Goal: Transaction & Acquisition: Book appointment/travel/reservation

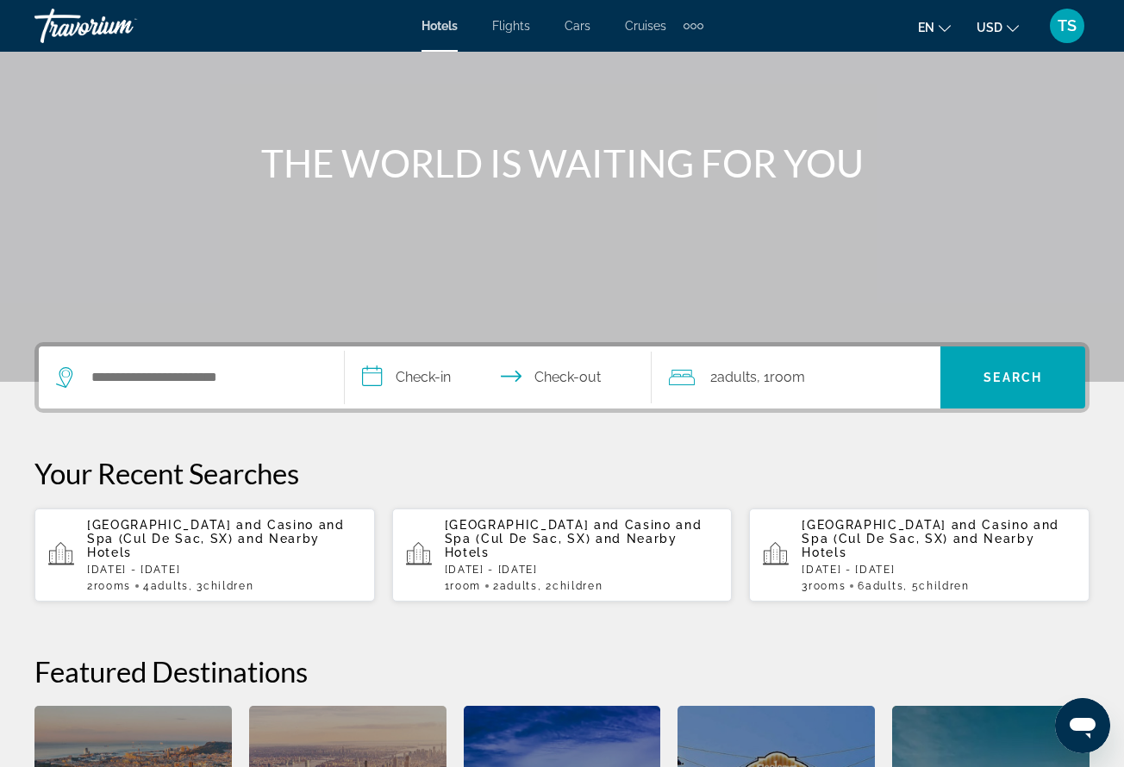
scroll to position [137, 0]
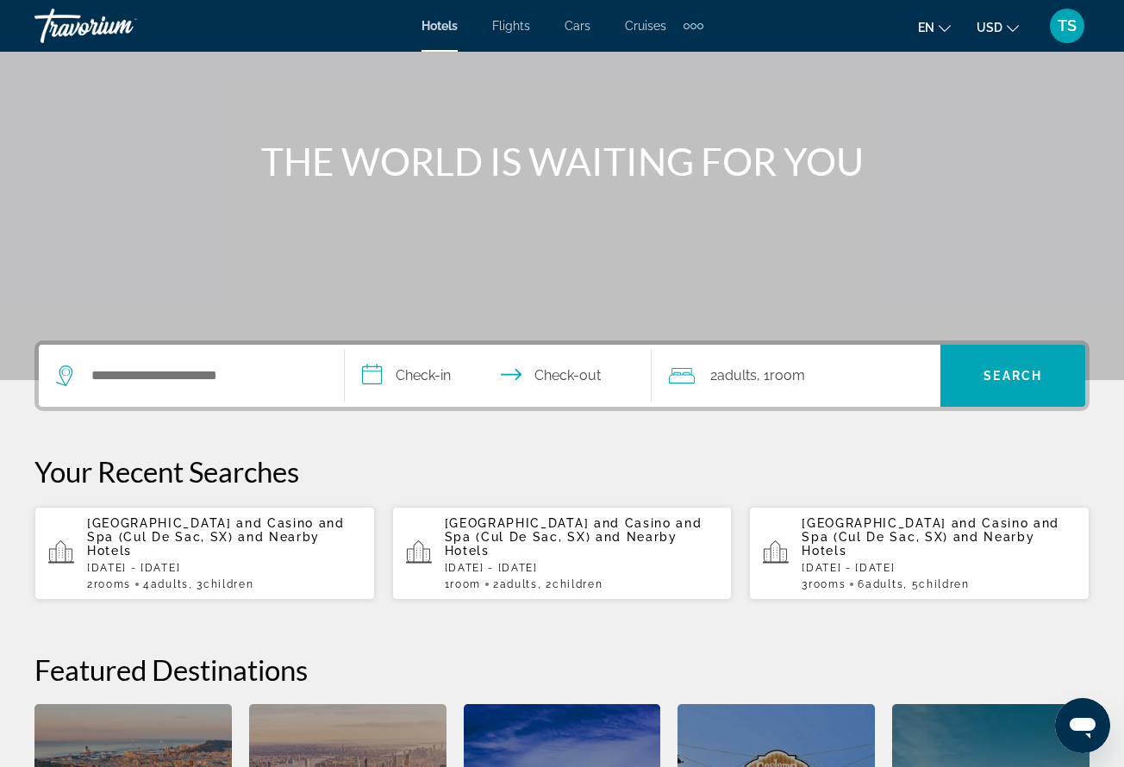
click at [240, 554] on p "[GEOGRAPHIC_DATA] and Casino and Spa ([GEOGRAPHIC_DATA], SX) and Nearby Hotels" at bounding box center [224, 536] width 274 height 41
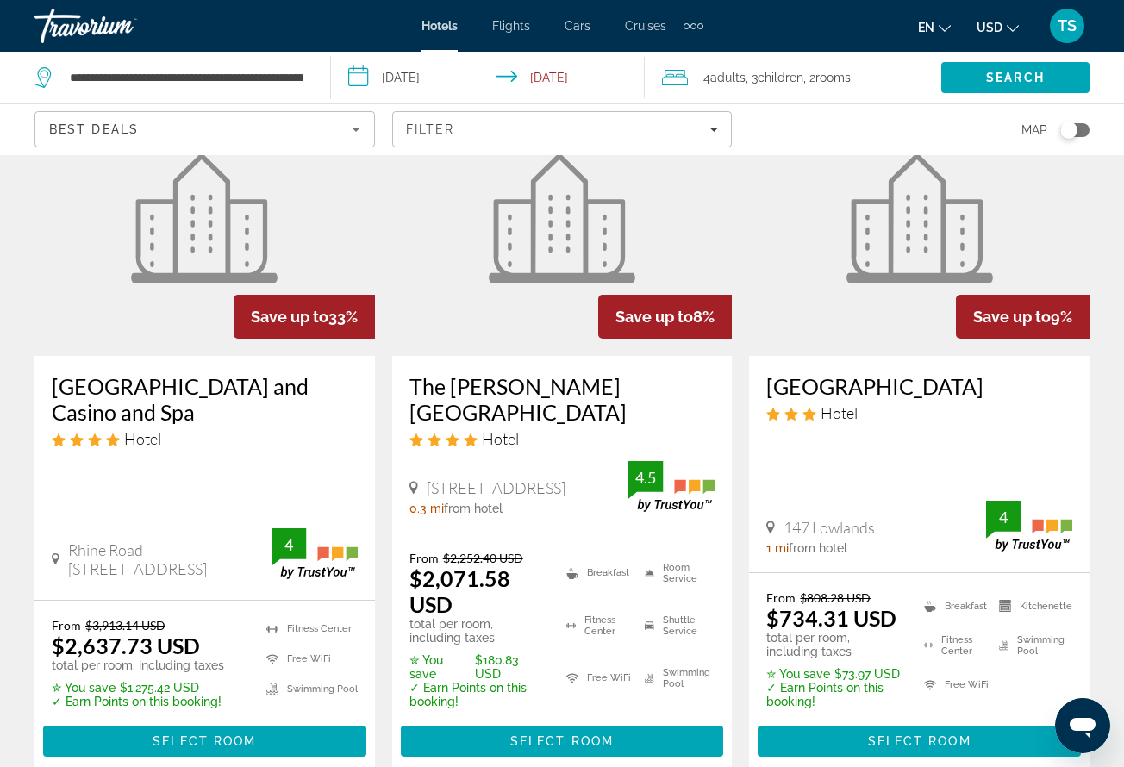
scroll to position [155, 0]
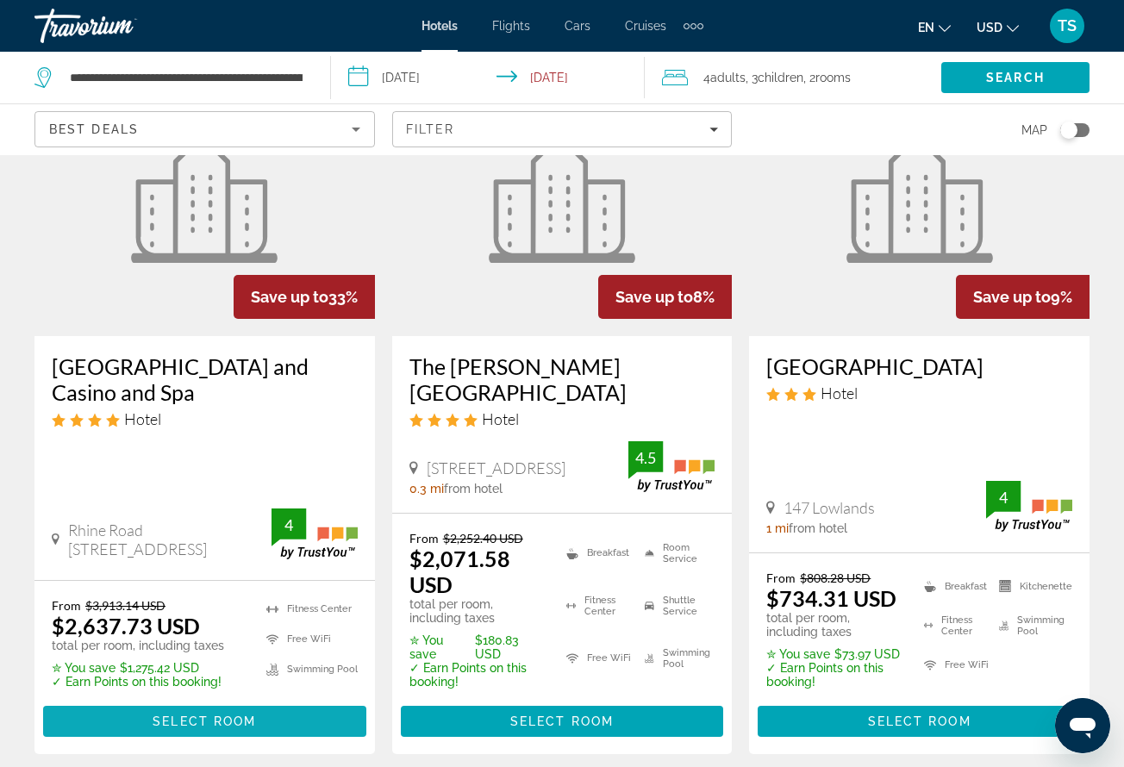
click at [170, 715] on span "Select Room" at bounding box center [204, 722] width 103 height 14
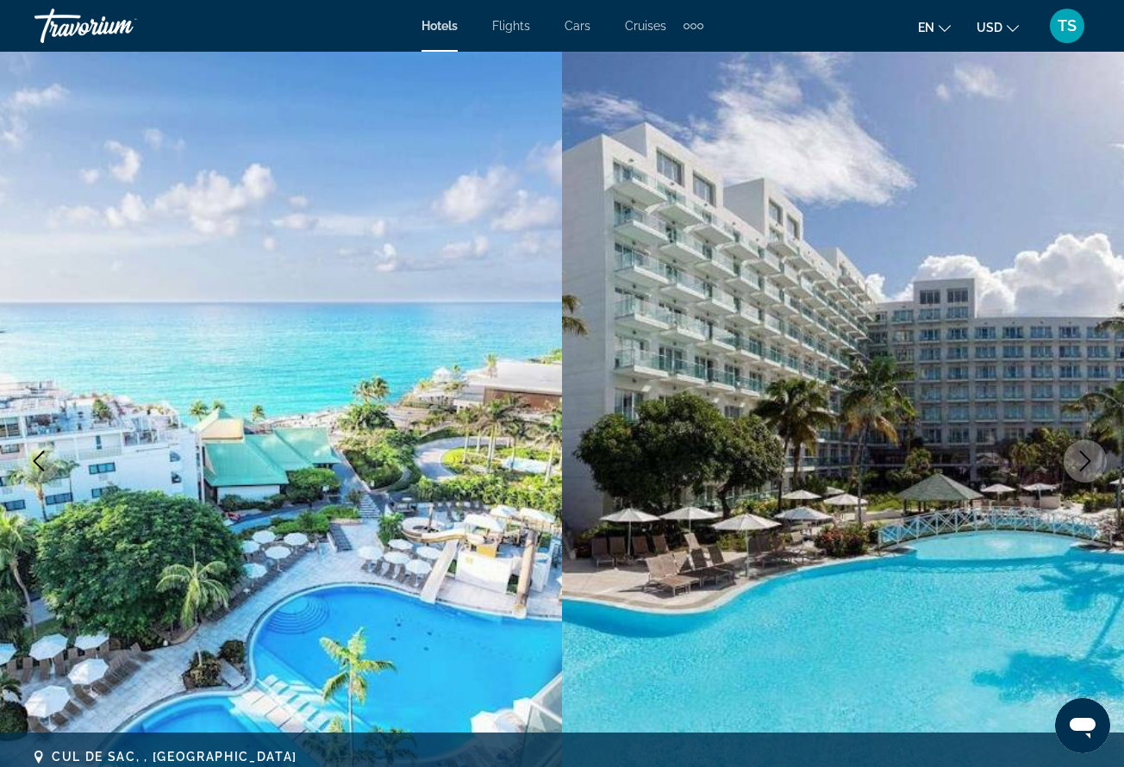
click at [1015, 23] on icon "Change currency" at bounding box center [1013, 28] width 12 height 12
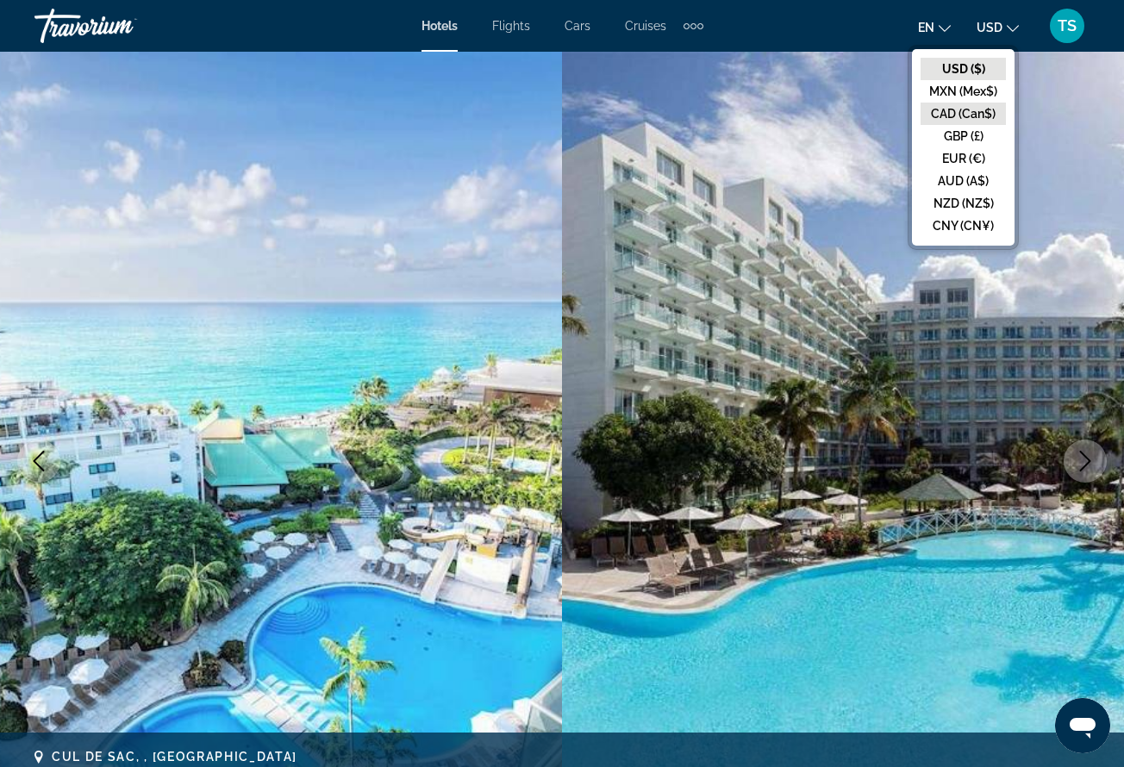
click at [967, 105] on button "CAD (Can$)" at bounding box center [963, 114] width 85 height 22
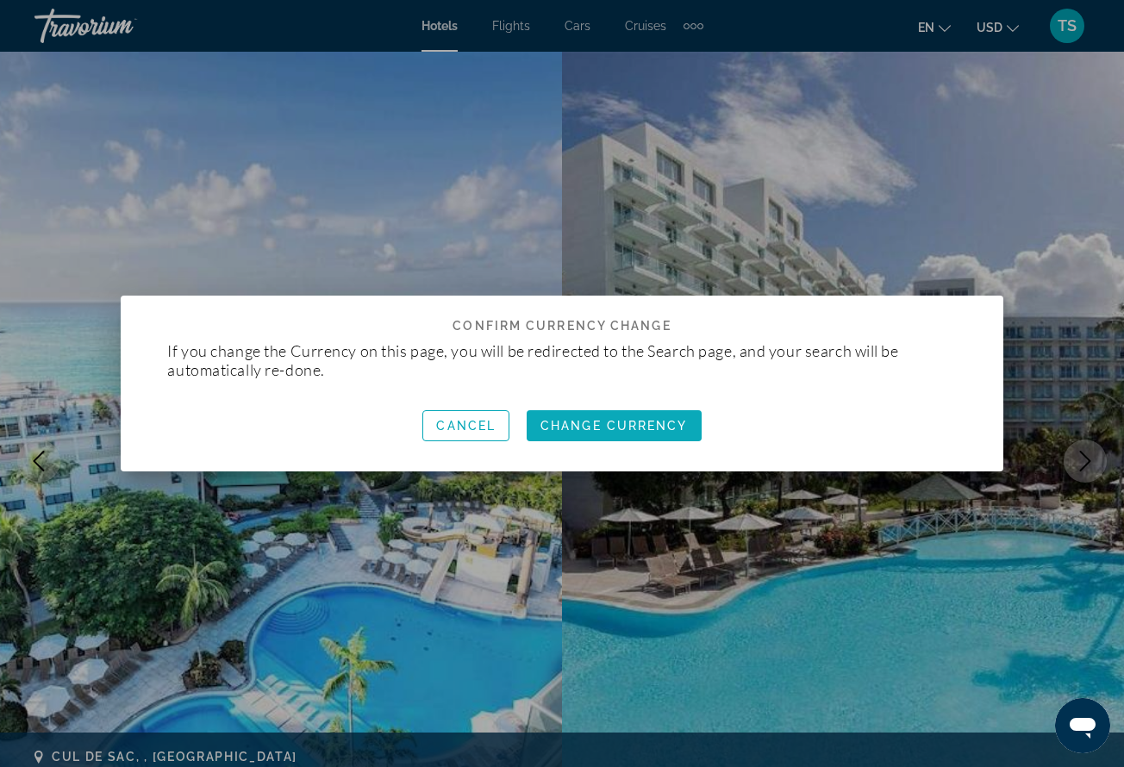
click at [614, 427] on span "Change Currency" at bounding box center [614, 426] width 147 height 14
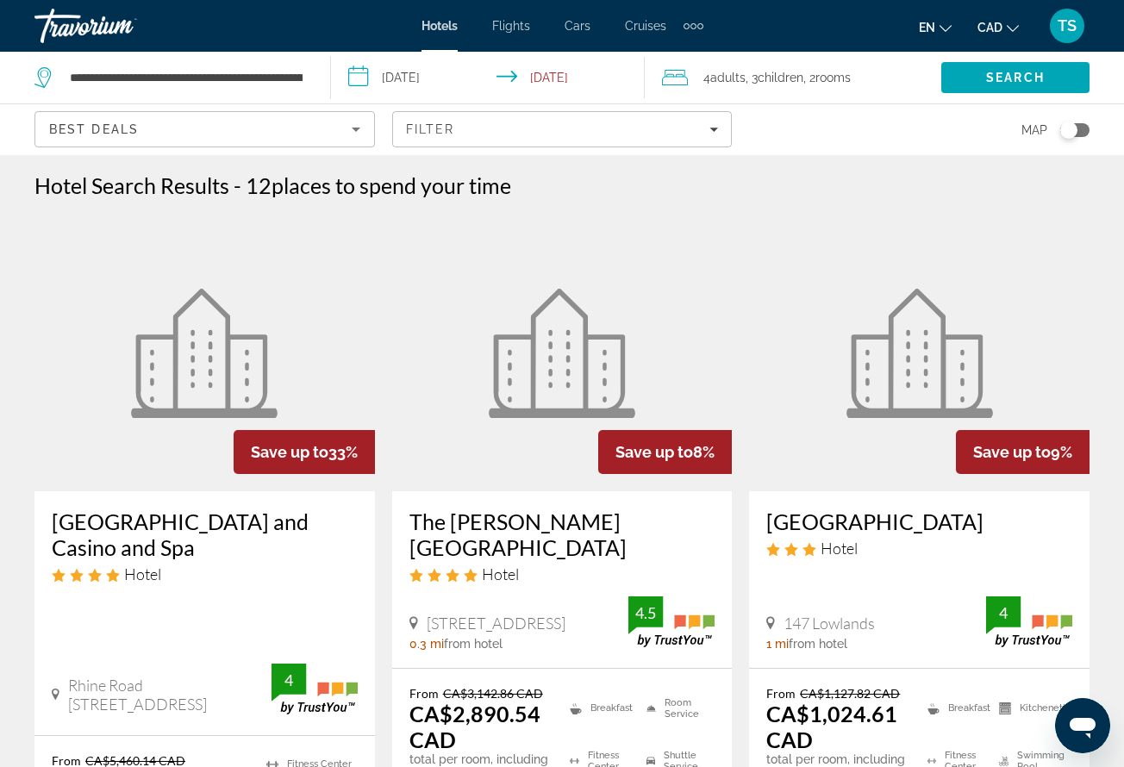
click at [412, 73] on input "**********" at bounding box center [491, 80] width 321 height 57
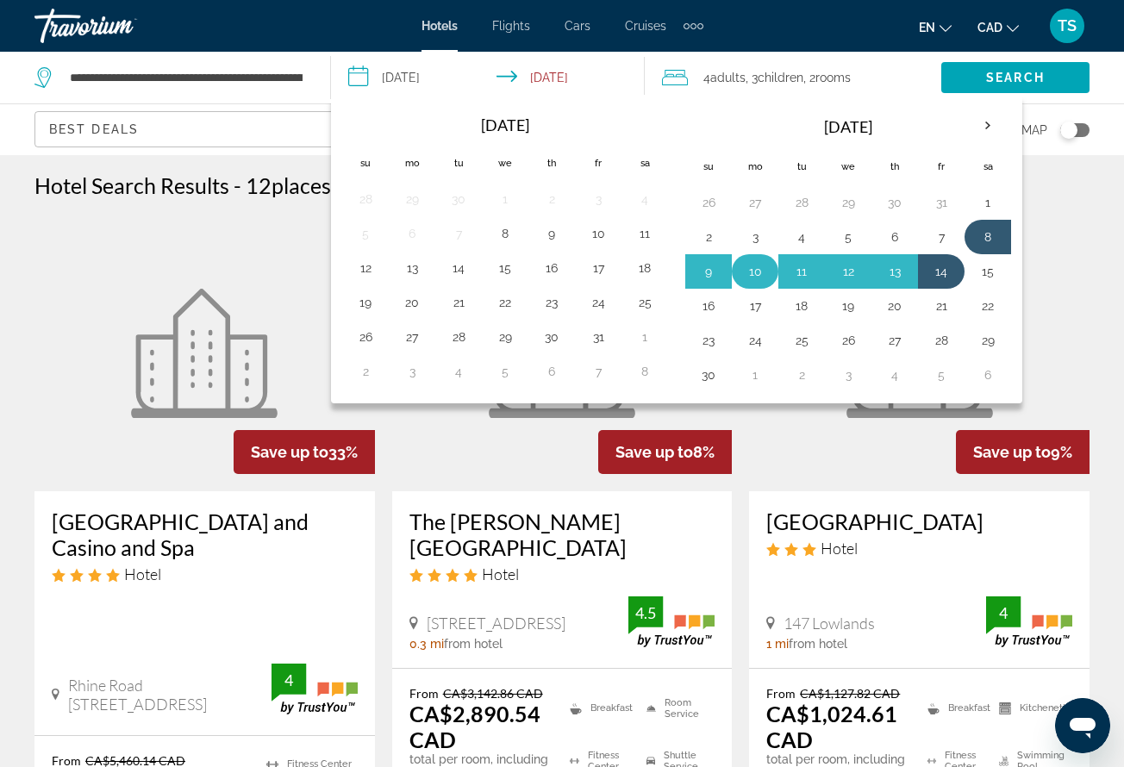
click at [760, 263] on button "10" at bounding box center [755, 272] width 28 height 24
click at [940, 272] on button "14" at bounding box center [942, 272] width 28 height 24
type input "**********"
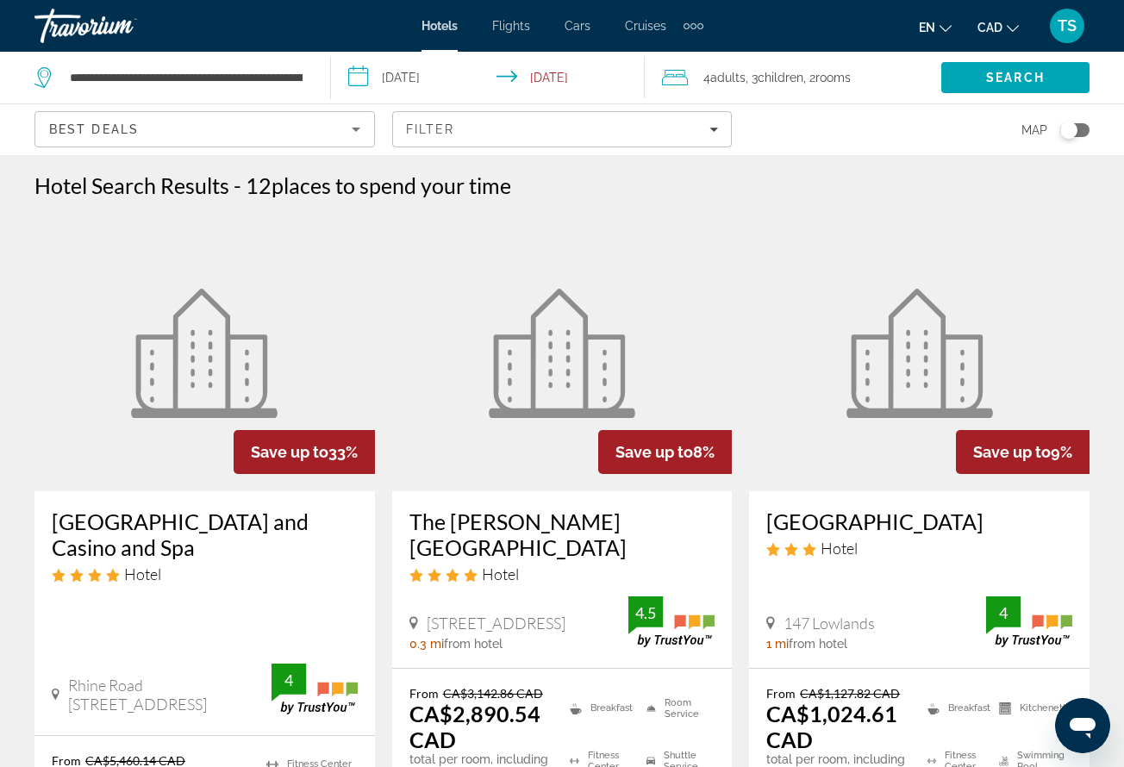
click at [804, 75] on span "Children" at bounding box center [781, 78] width 46 height 14
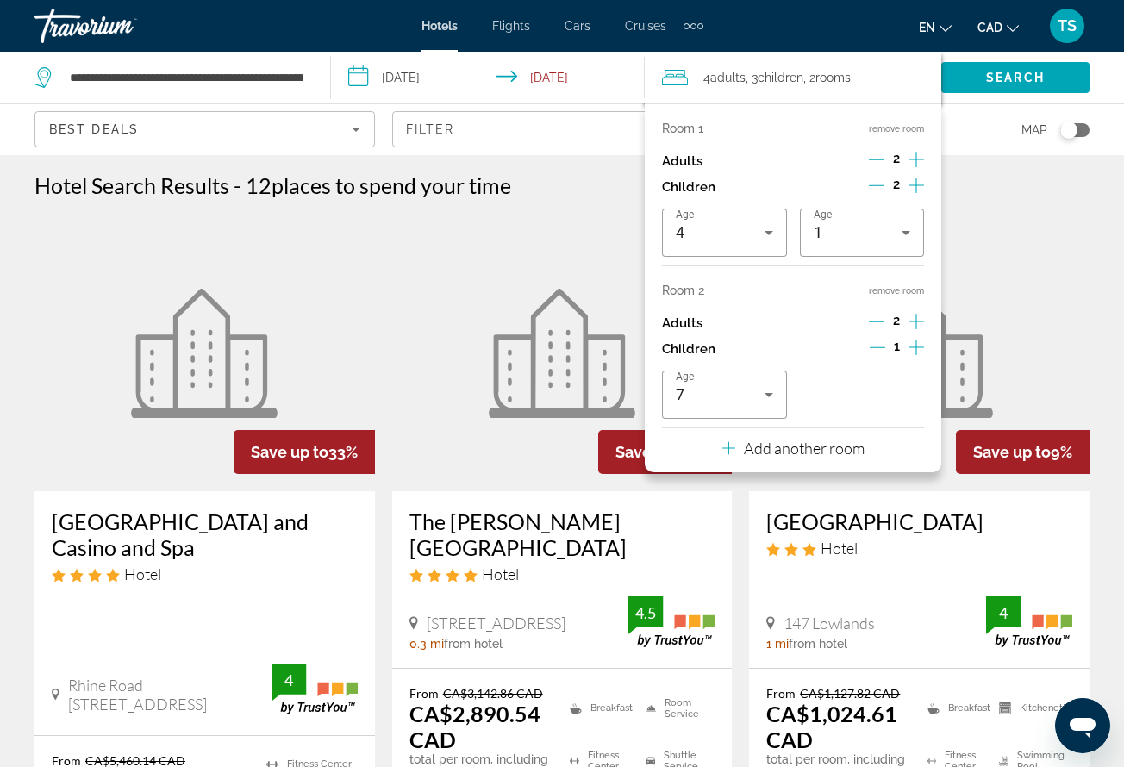
click at [897, 297] on button "remove room" at bounding box center [896, 290] width 55 height 11
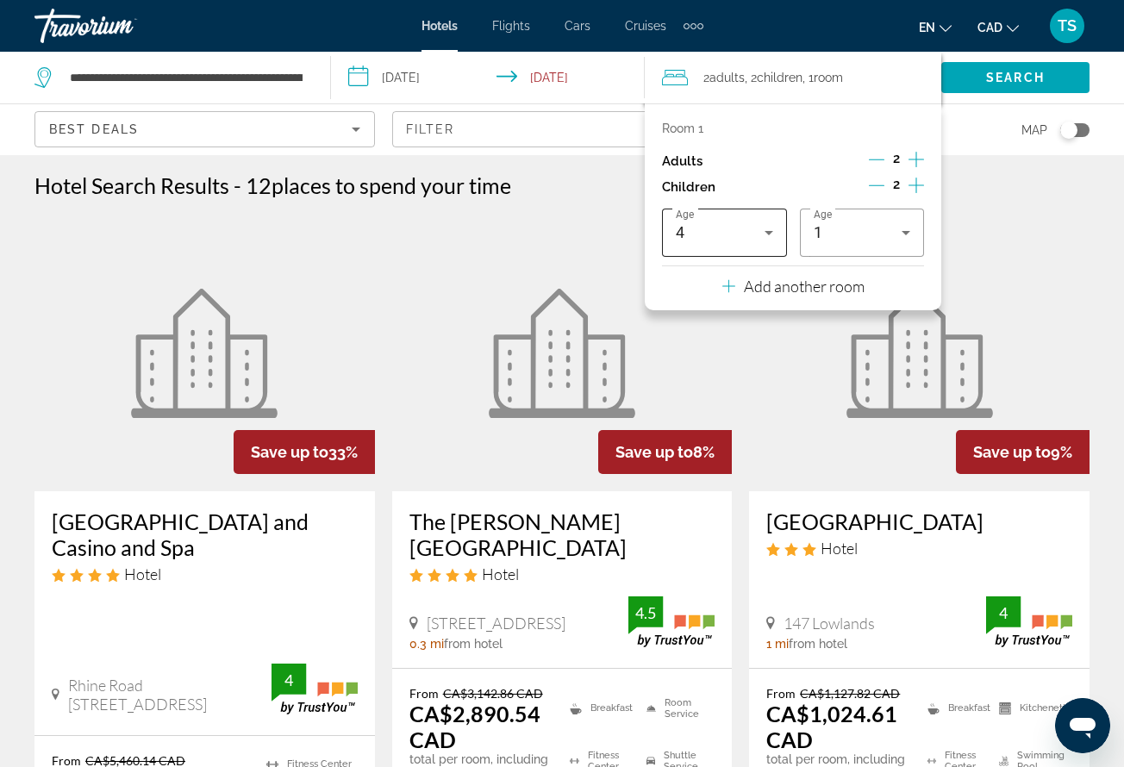
click at [773, 238] on icon "Travelers: 2 adults, 2 children" at bounding box center [769, 232] width 21 height 21
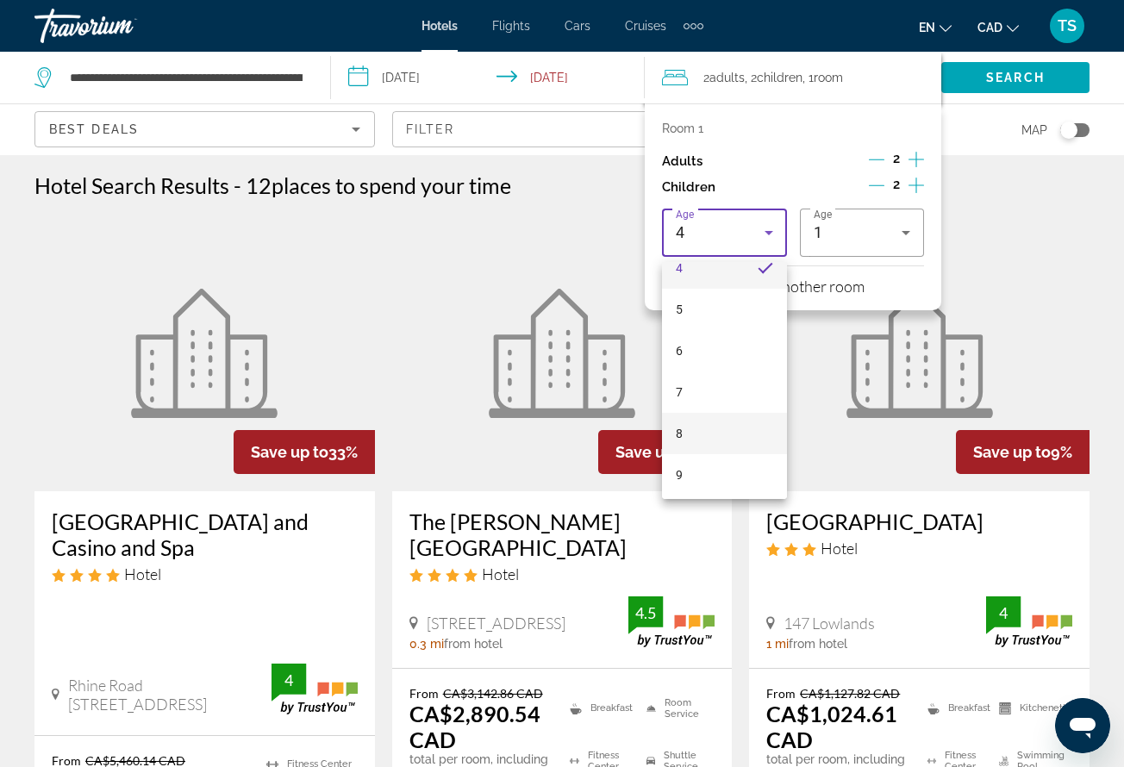
scroll to position [203, 0]
click at [701, 470] on mat-option "9" at bounding box center [724, 458] width 125 height 41
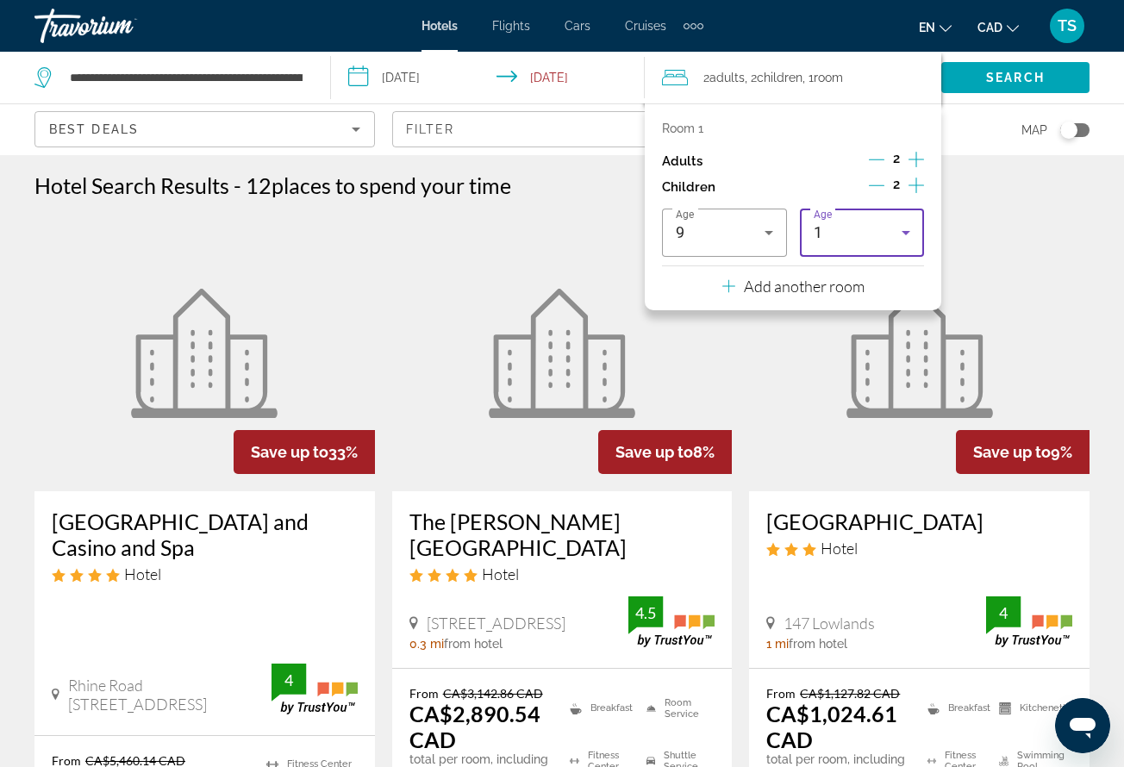
click at [879, 228] on div "1" at bounding box center [858, 232] width 89 height 21
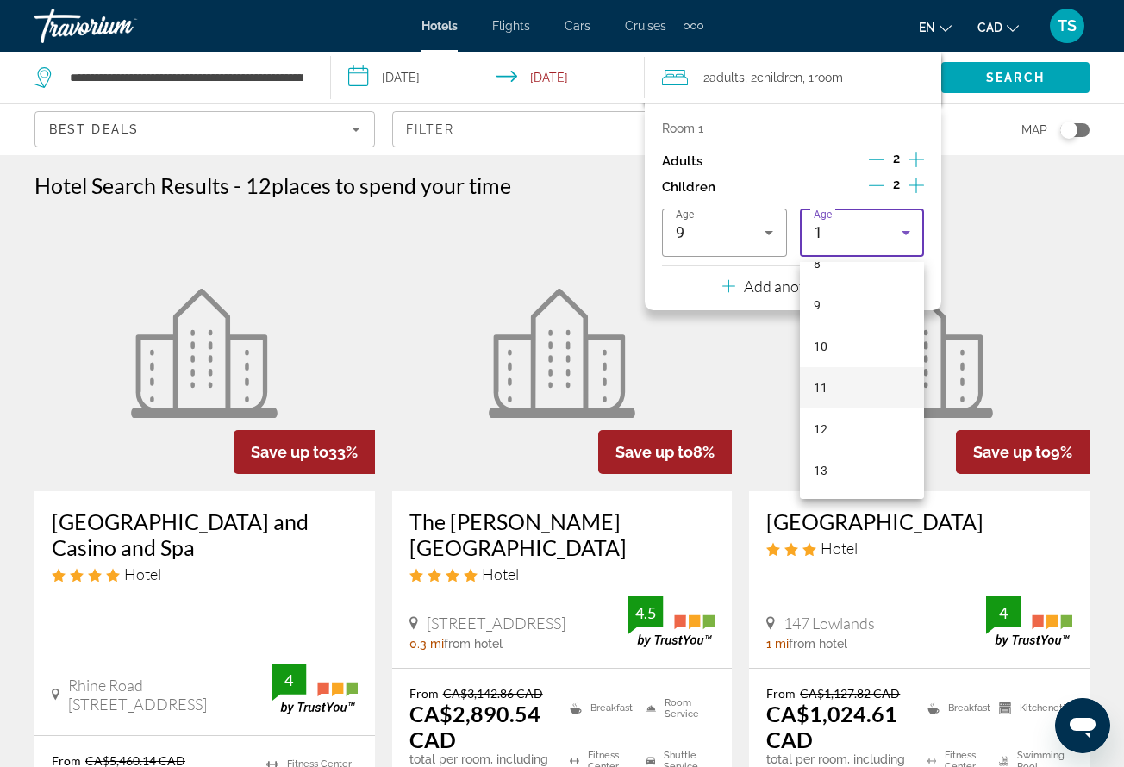
scroll to position [385, 0]
click at [841, 446] on mat-option "13" at bounding box center [862, 442] width 125 height 41
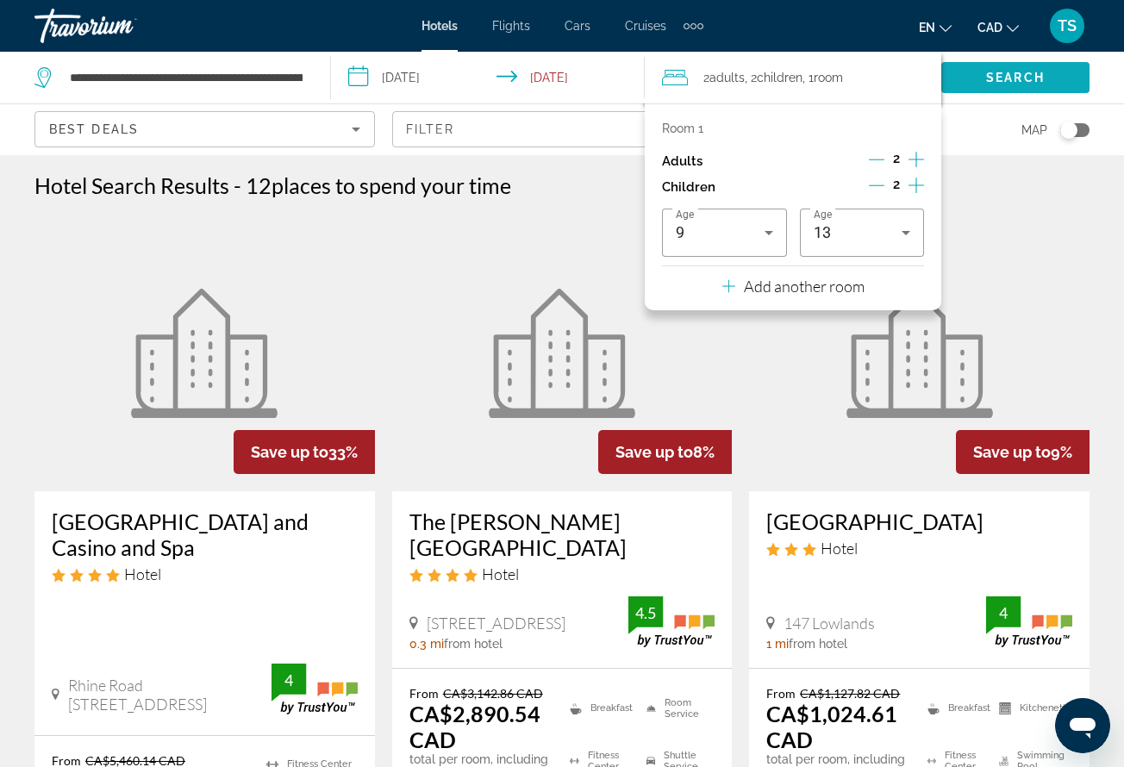
click at [976, 75] on span "Search" at bounding box center [1015, 77] width 148 height 41
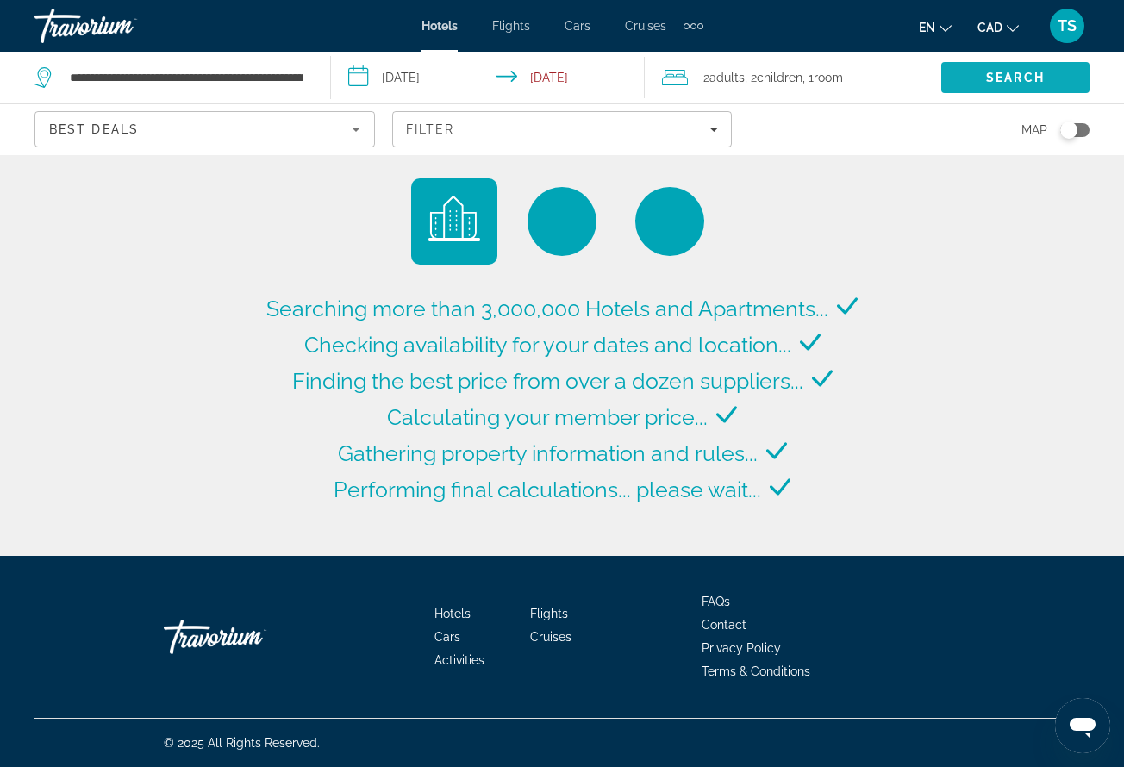
click at [976, 75] on span "Search" at bounding box center [1015, 77] width 148 height 41
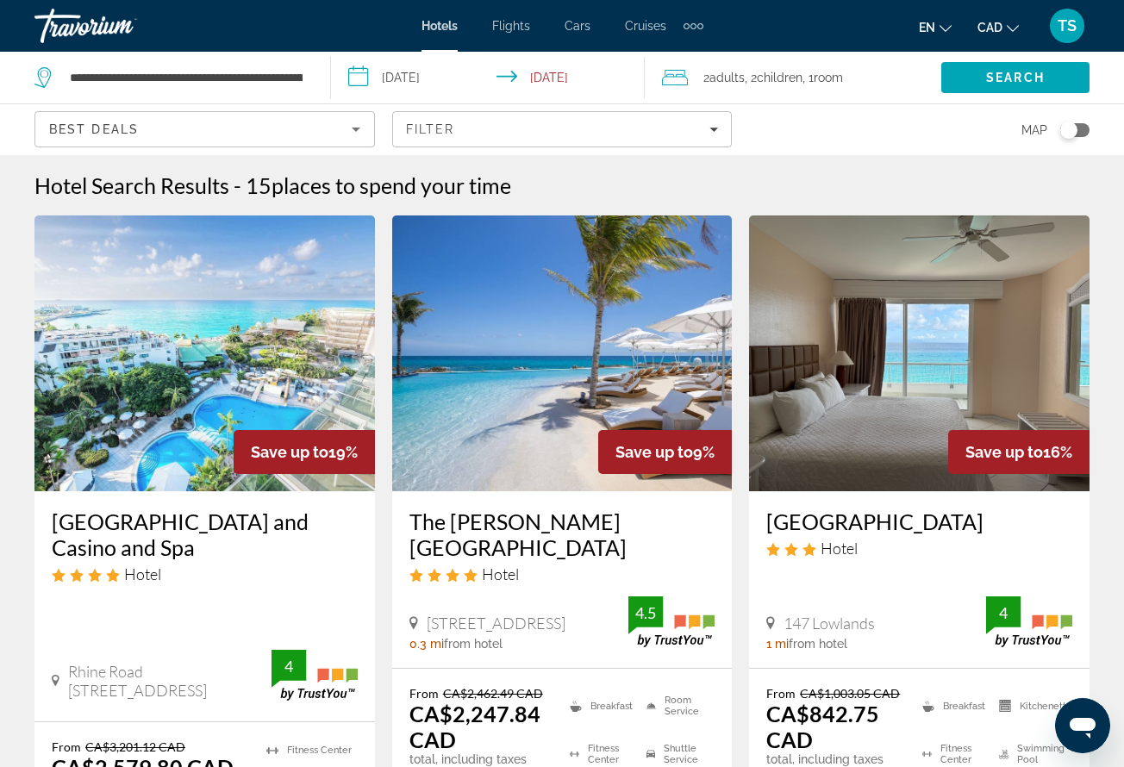
click at [234, 611] on div "[GEOGRAPHIC_DATA] and Casino and Spa Hotel [STREET_ADDRESS] 0 mi from [GEOGRAPH…" at bounding box center [204, 606] width 341 height 230
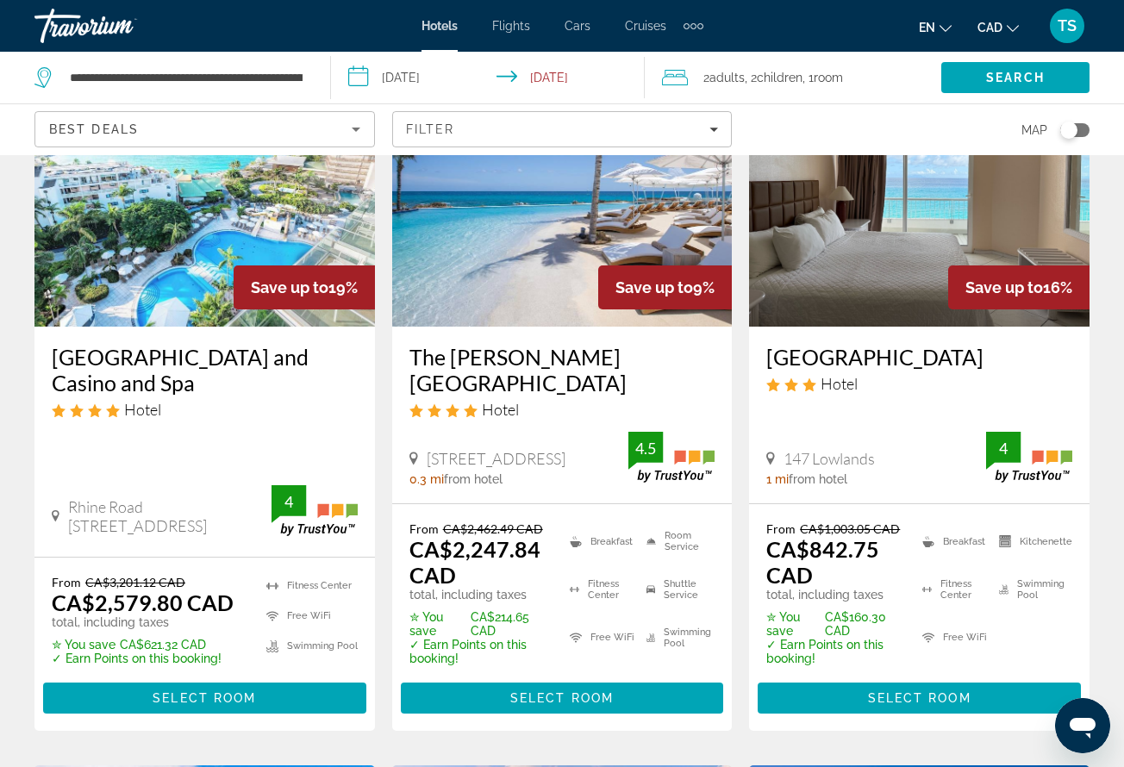
scroll to position [175, 0]
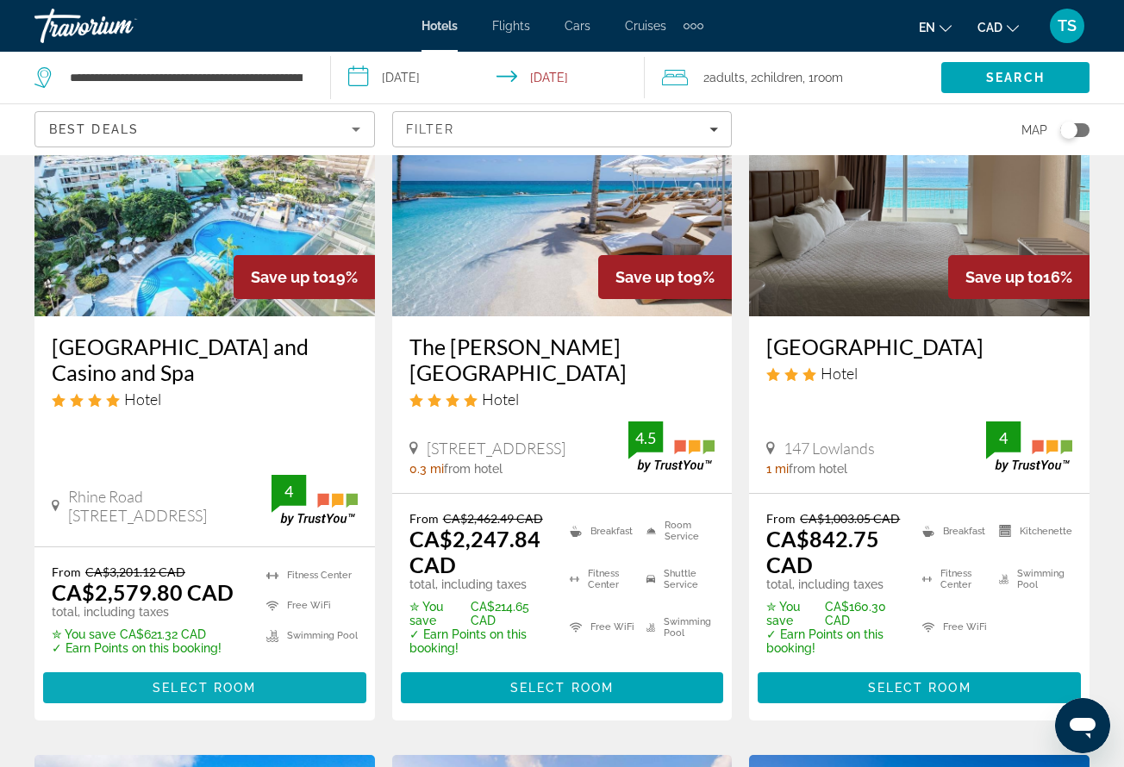
click at [197, 681] on span "Select Room" at bounding box center [204, 688] width 103 height 14
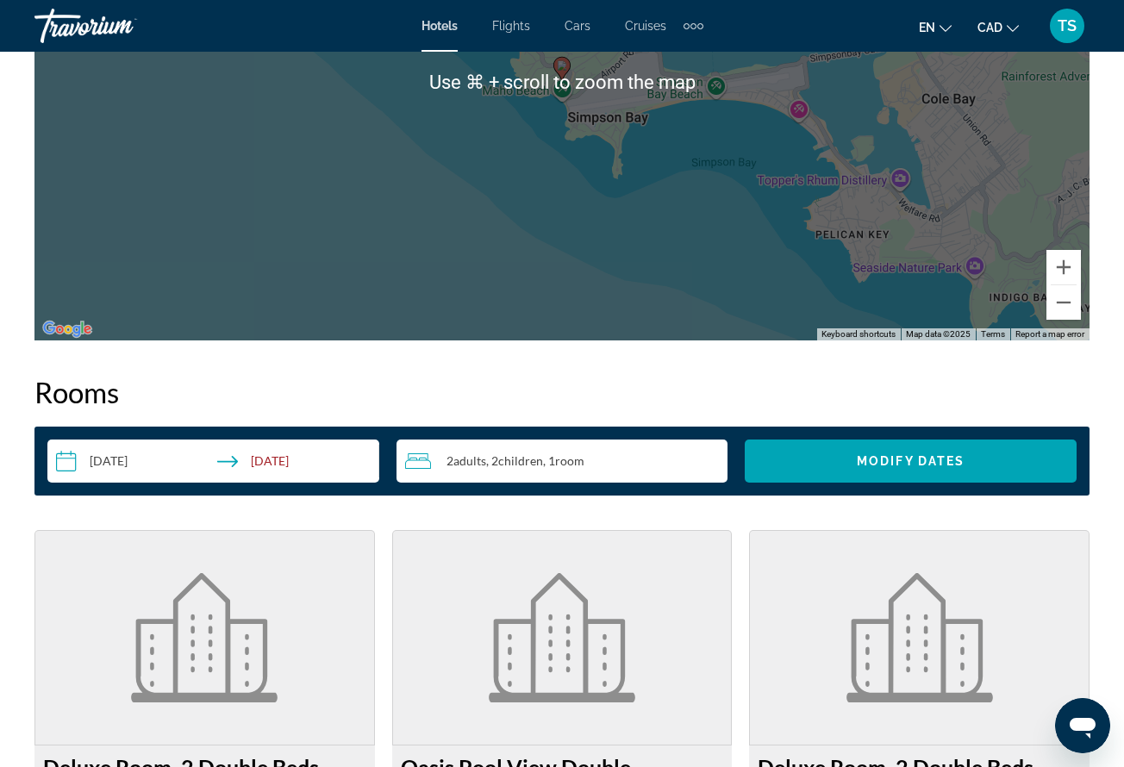
scroll to position [2200, 0]
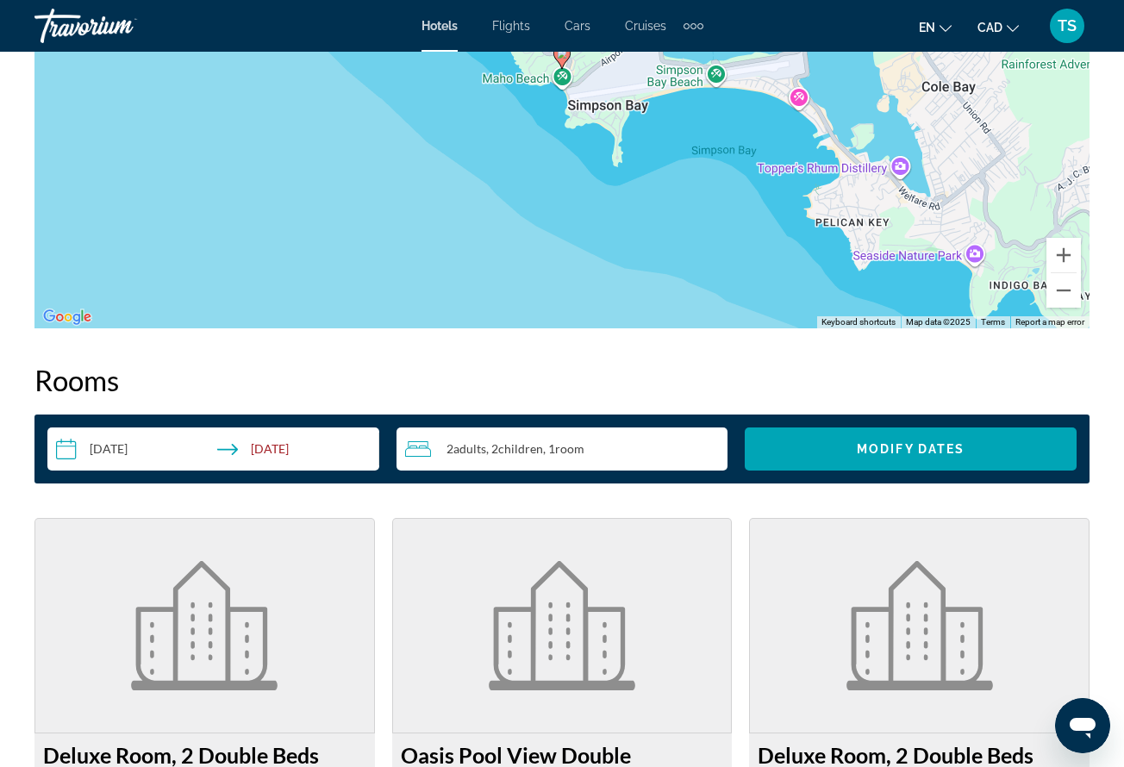
click at [522, 454] on span "Children" at bounding box center [520, 448] width 45 height 15
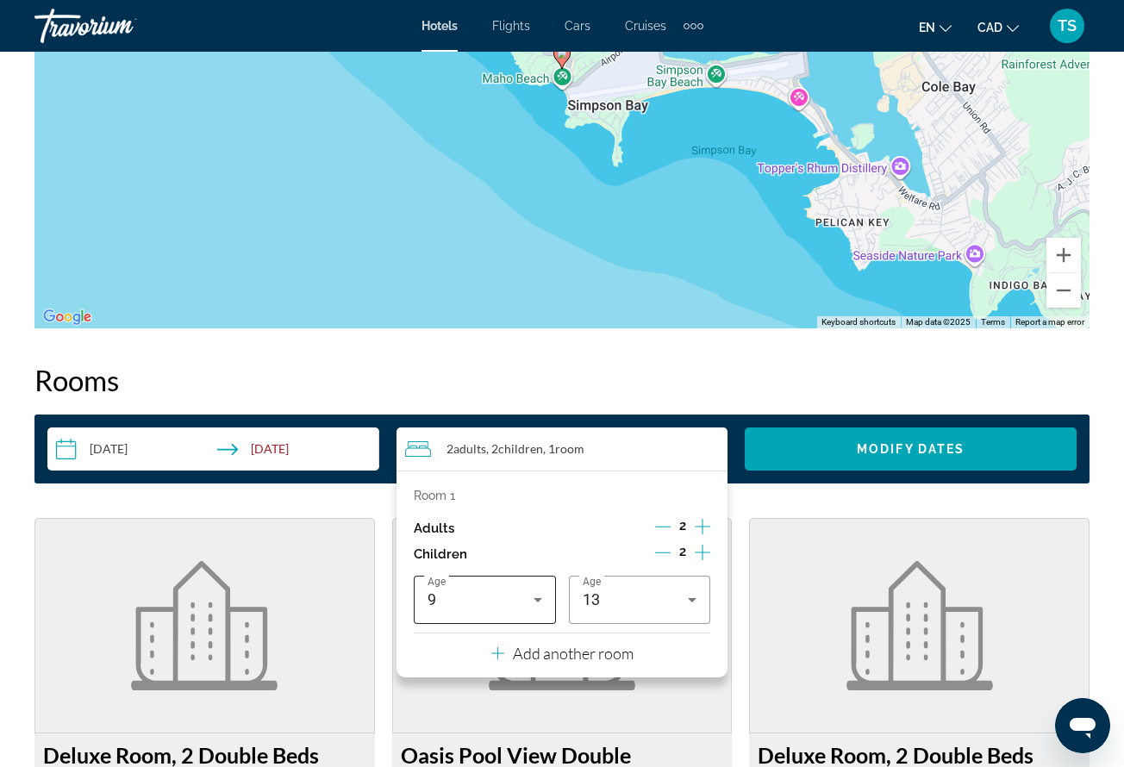
click at [535, 604] on icon "Travelers: 2 adults, 2 children" at bounding box center [538, 600] width 21 height 21
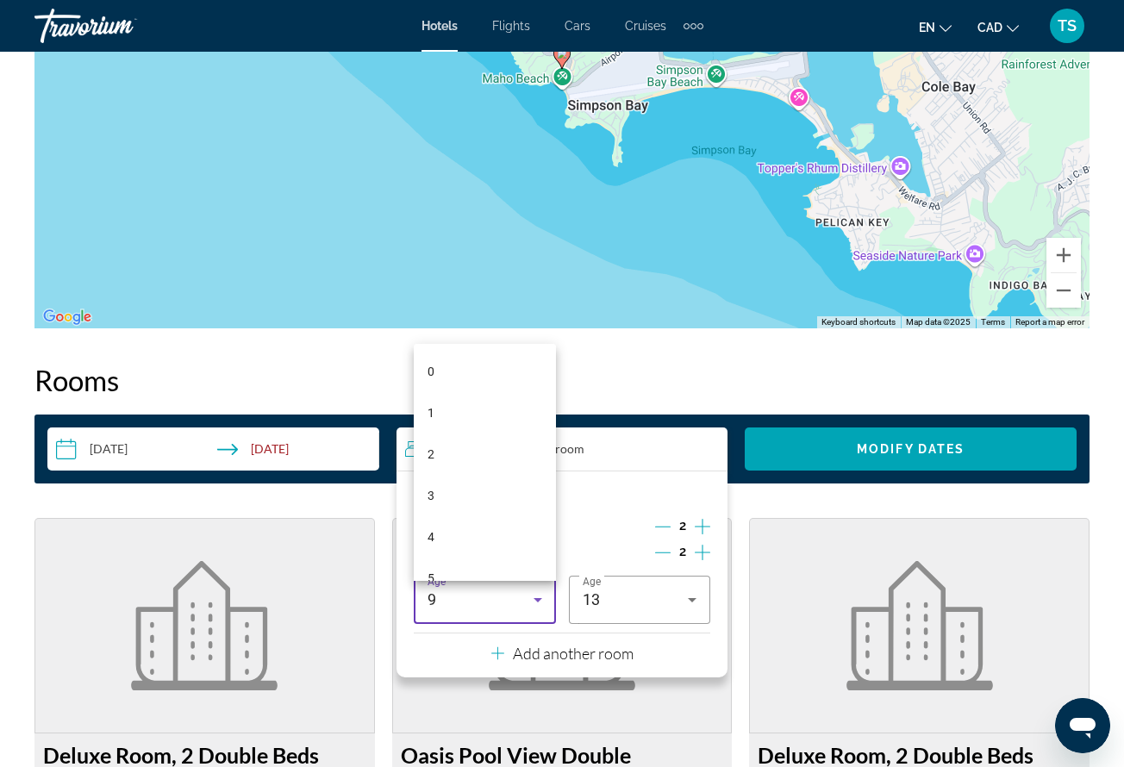
scroll to position [184, 0]
click at [499, 352] on mat-option "4" at bounding box center [485, 353] width 142 height 41
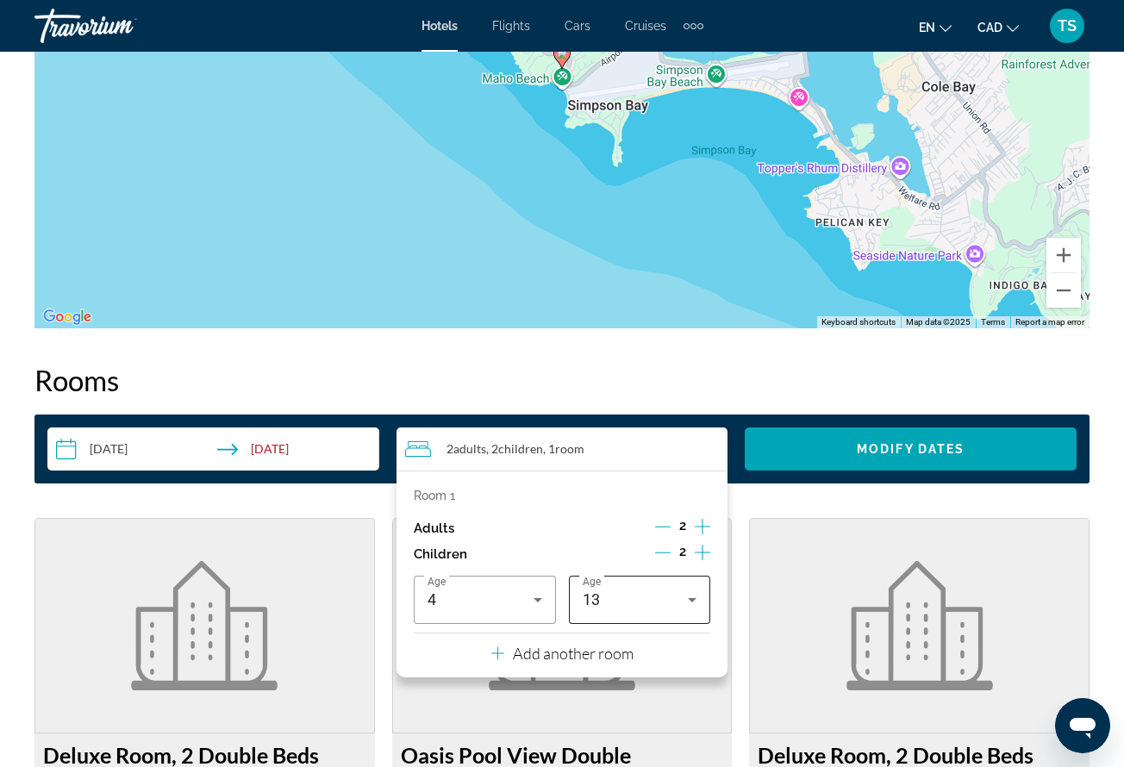
click at [686, 602] on icon "Travelers: 2 adults, 2 children" at bounding box center [692, 600] width 21 height 21
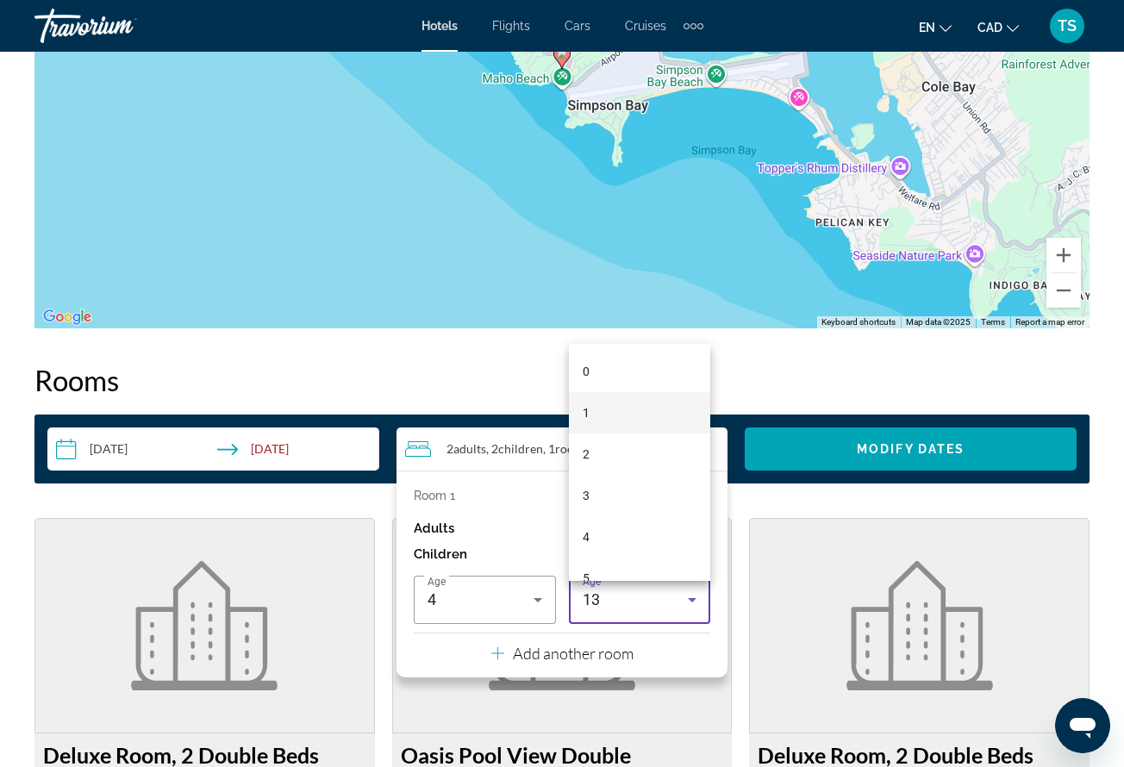
scroll to position [0, 0]
click at [659, 415] on mat-option "1" at bounding box center [640, 412] width 142 height 41
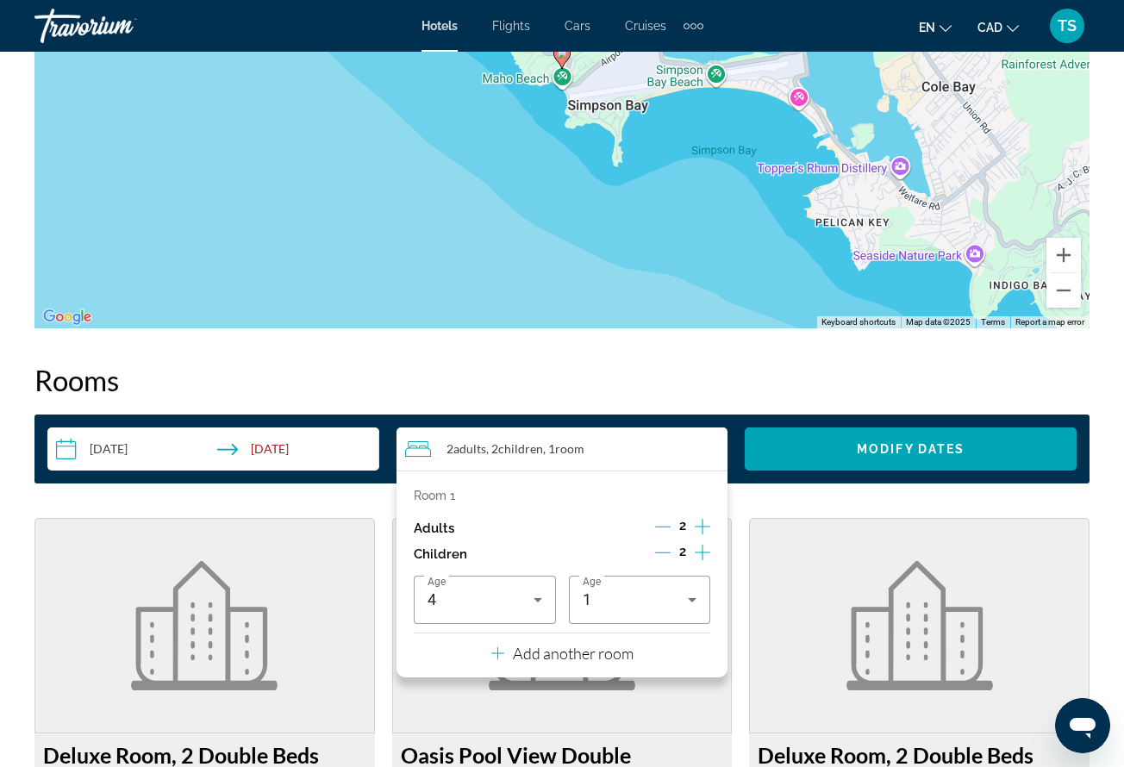
click at [597, 656] on p "Add another room" at bounding box center [573, 653] width 121 height 19
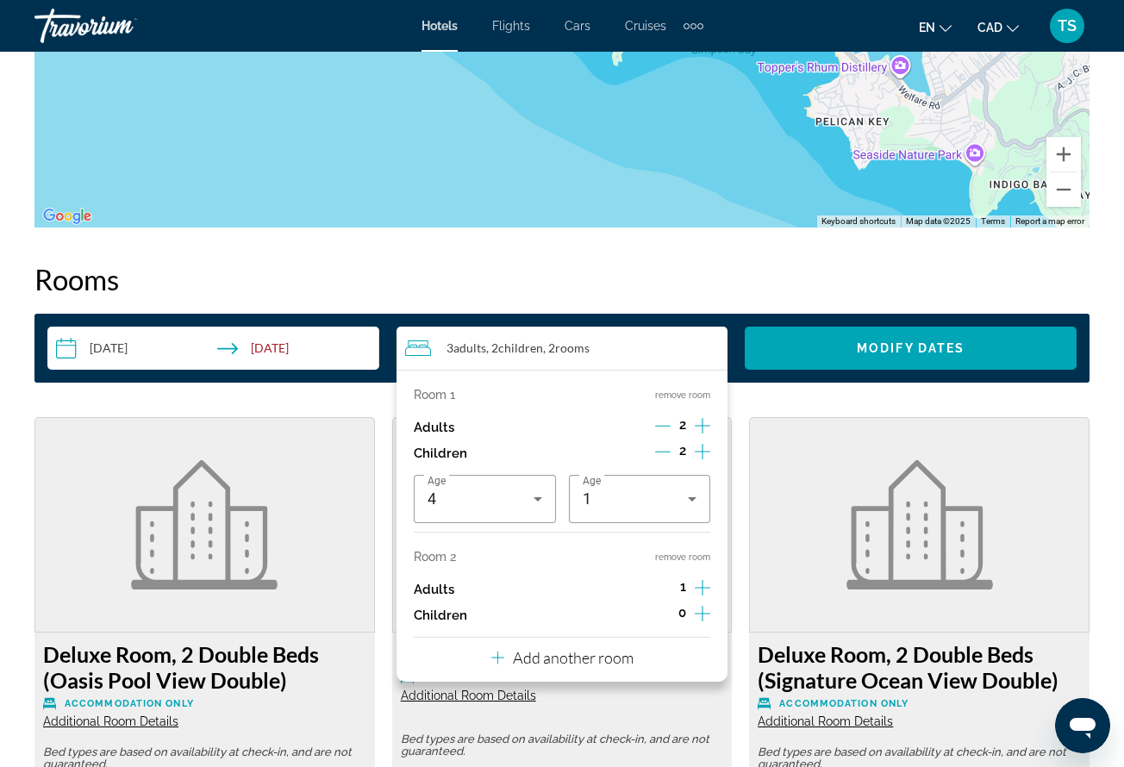
scroll to position [2343, 0]
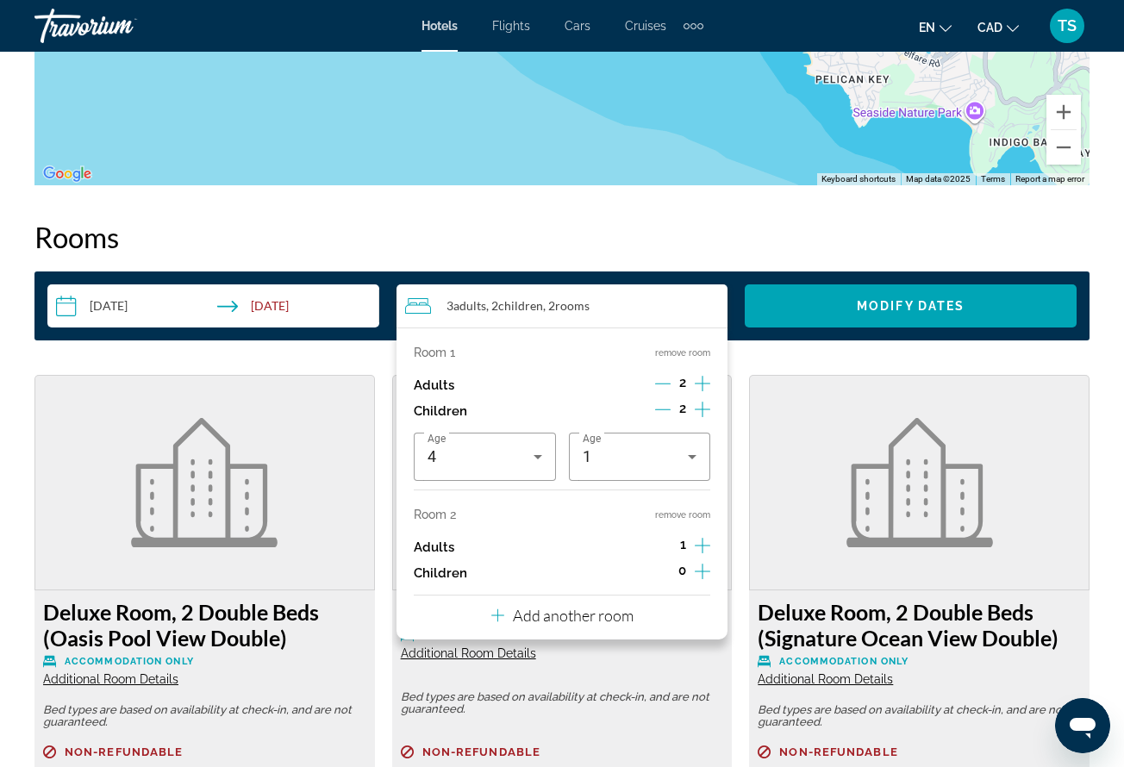
click at [705, 551] on icon "Increment adults" at bounding box center [703, 545] width 16 height 21
click at [697, 579] on icon "Increment children" at bounding box center [703, 572] width 16 height 16
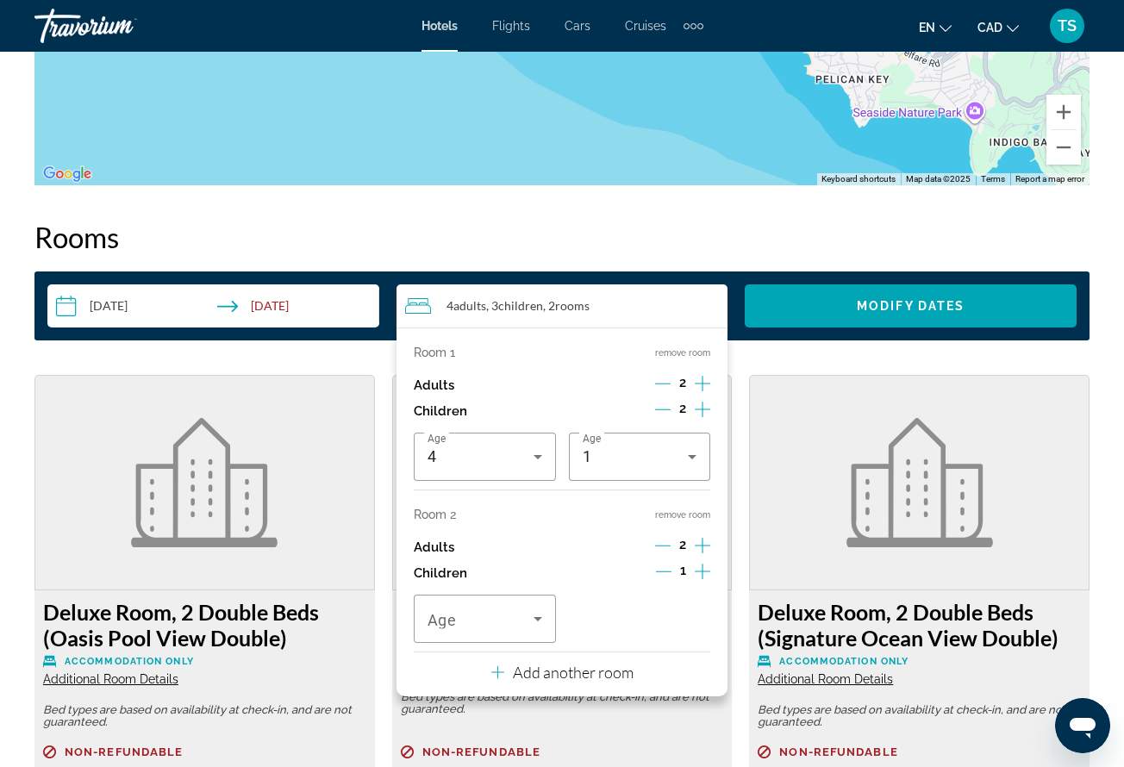
click at [697, 579] on icon "Increment children" at bounding box center [703, 572] width 16 height 16
click at [535, 622] on icon "Travelers: 4 adults, 4 children" at bounding box center [538, 619] width 9 height 4
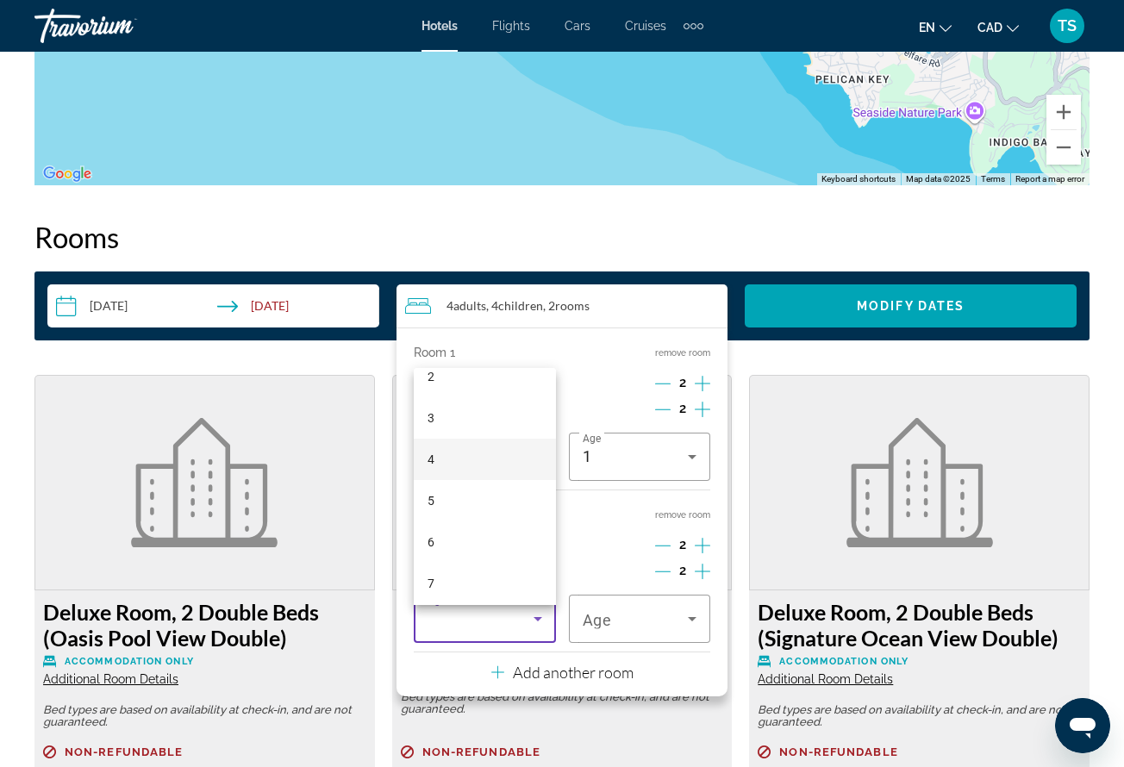
scroll to position [107, 0]
click at [485, 566] on mat-option "7" at bounding box center [485, 578] width 142 height 41
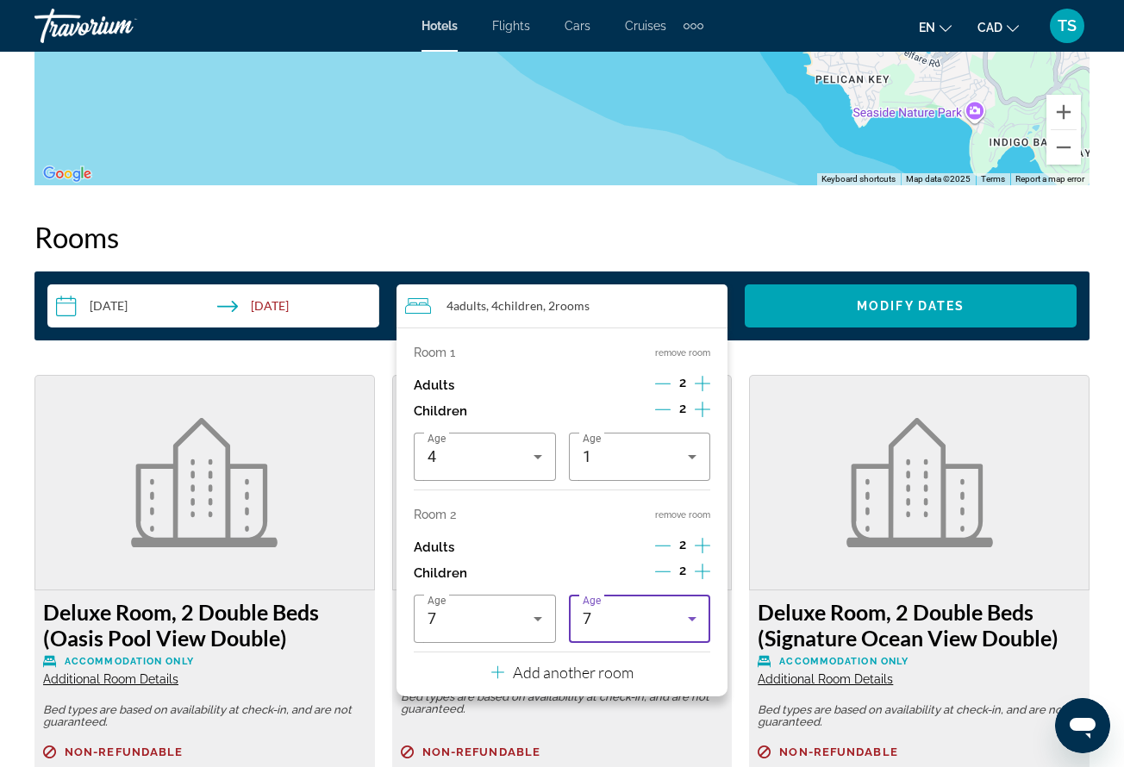
click at [703, 628] on icon "Travelers: 4 adults, 4 children" at bounding box center [692, 619] width 21 height 21
click at [716, 626] on div at bounding box center [562, 383] width 1124 height 767
click at [664, 579] on icon "Decrement children" at bounding box center [663, 572] width 16 height 16
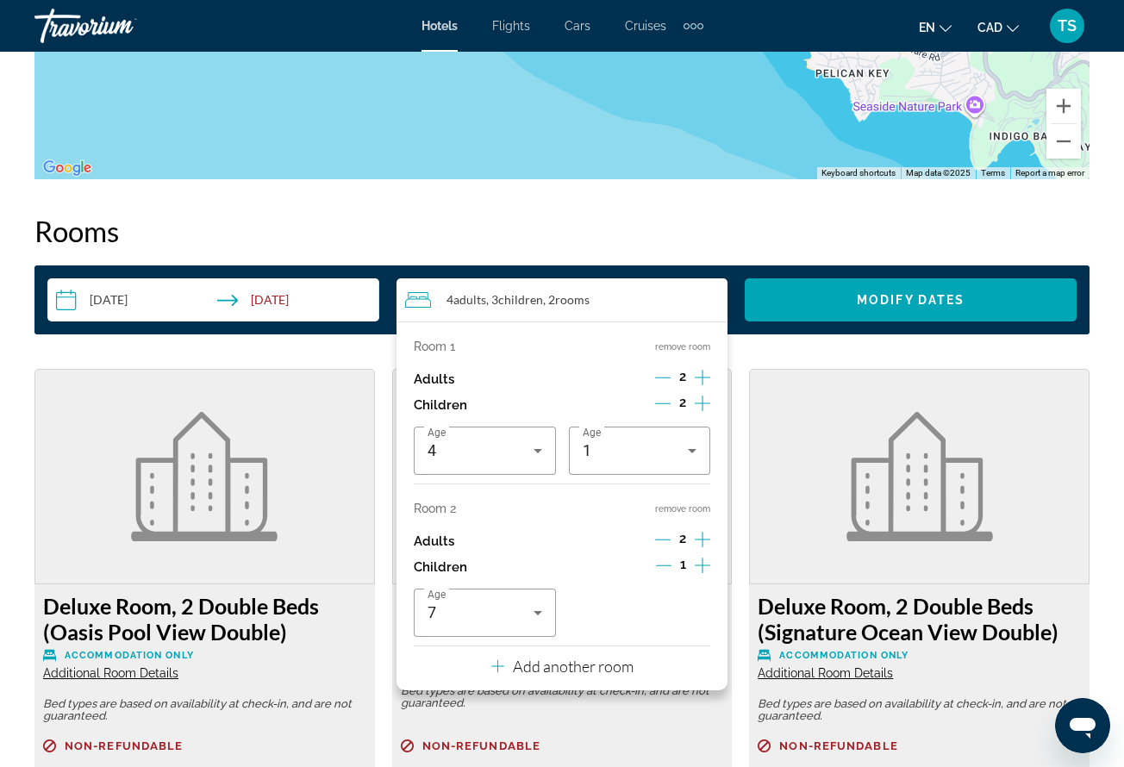
scroll to position [2339, 0]
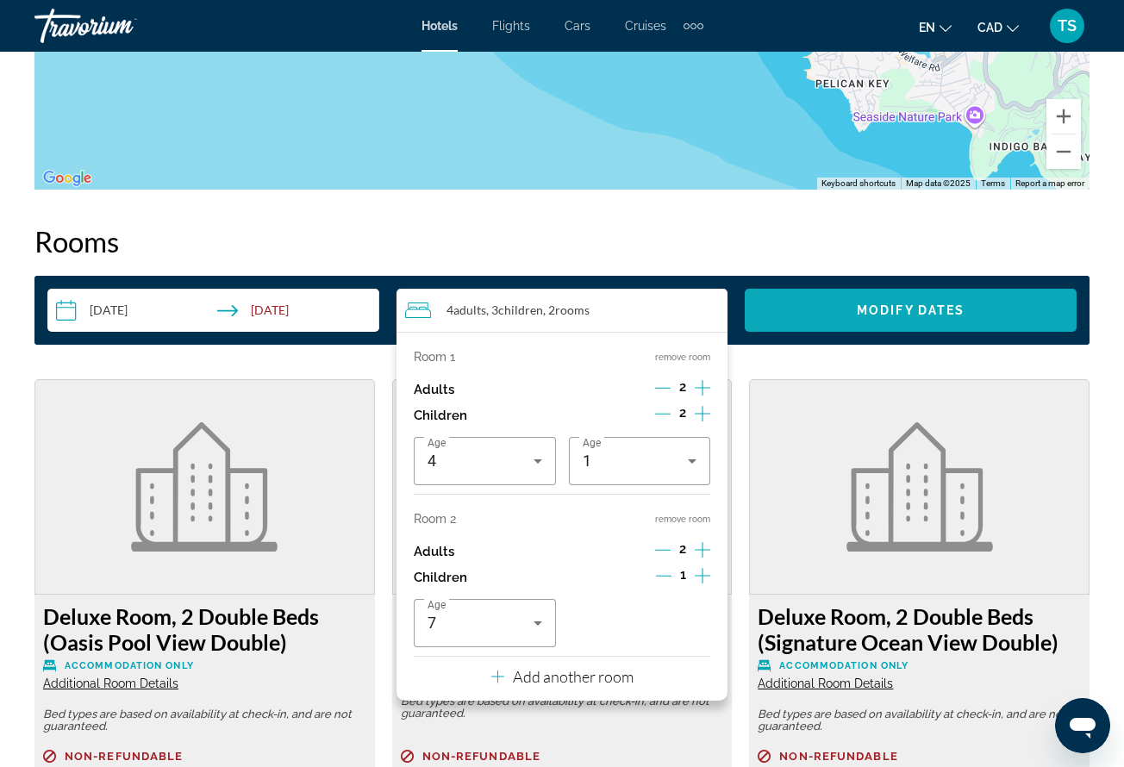
click at [876, 317] on span "Search widget" at bounding box center [911, 310] width 332 height 41
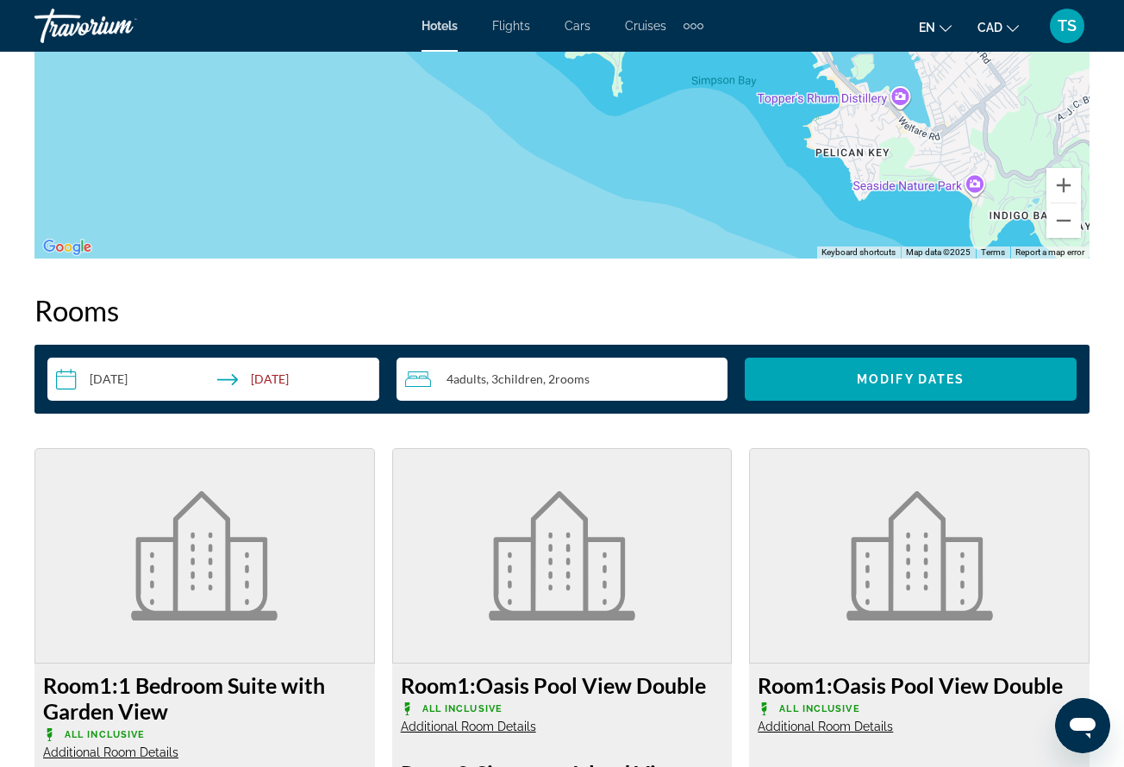
scroll to position [2255, 0]
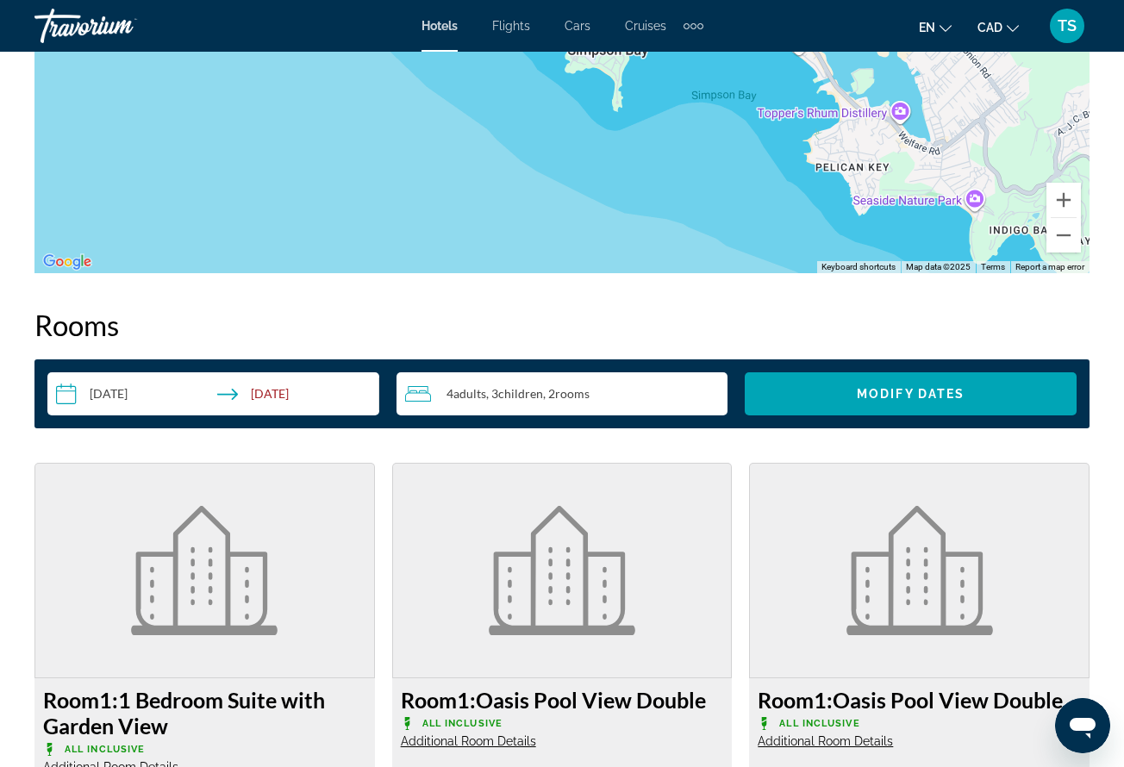
click at [156, 395] on input "**********" at bounding box center [216, 396] width 339 height 48
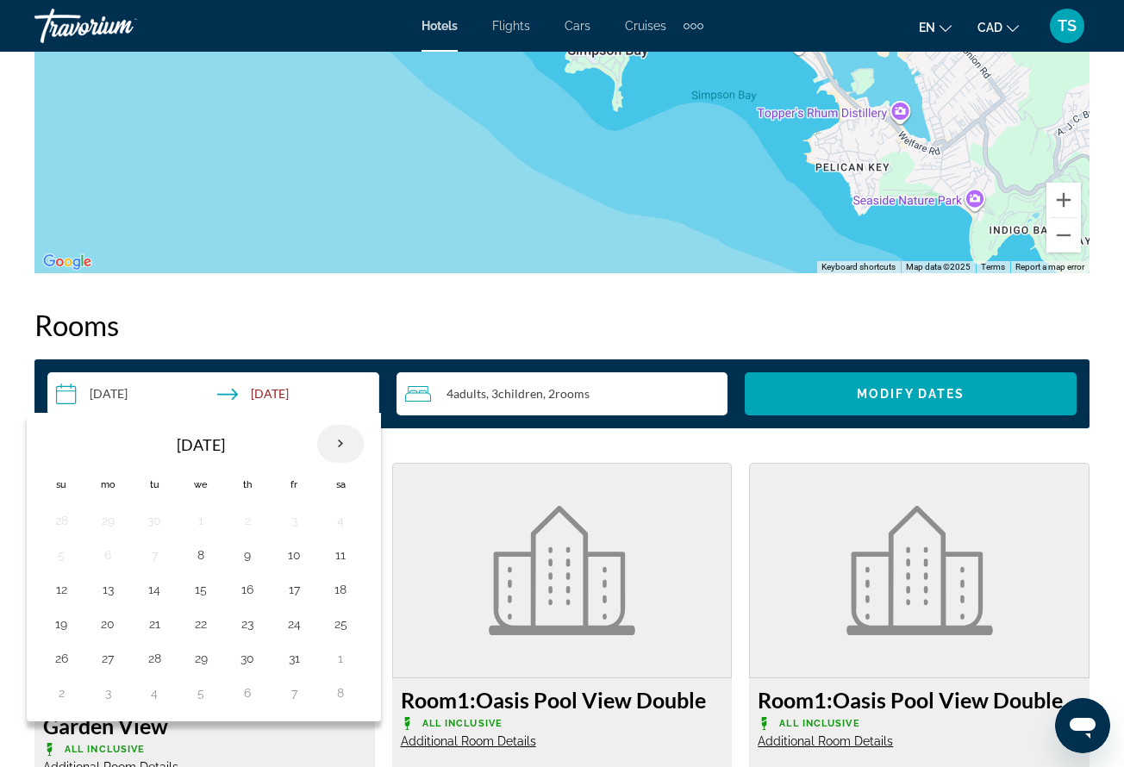
click at [341, 438] on th "Next month" at bounding box center [340, 444] width 47 height 38
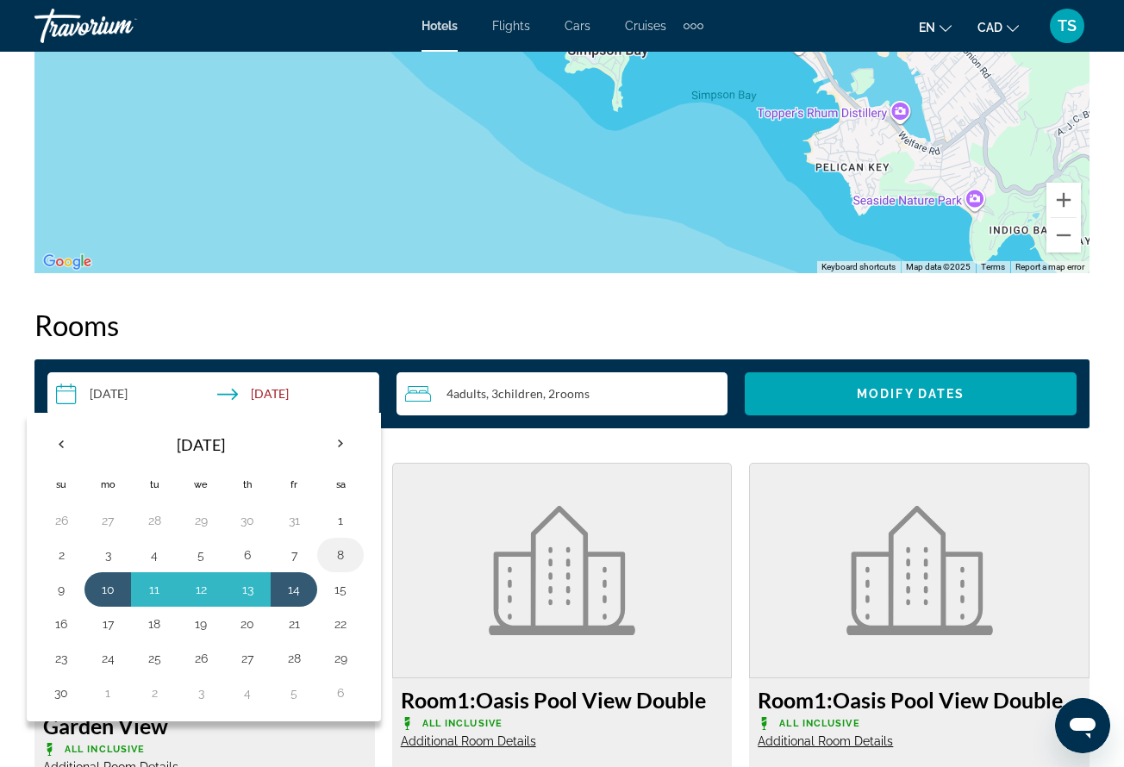
click at [341, 560] on button "8" at bounding box center [341, 555] width 28 height 24
click at [292, 593] on button "14" at bounding box center [294, 590] width 28 height 24
type input "**********"
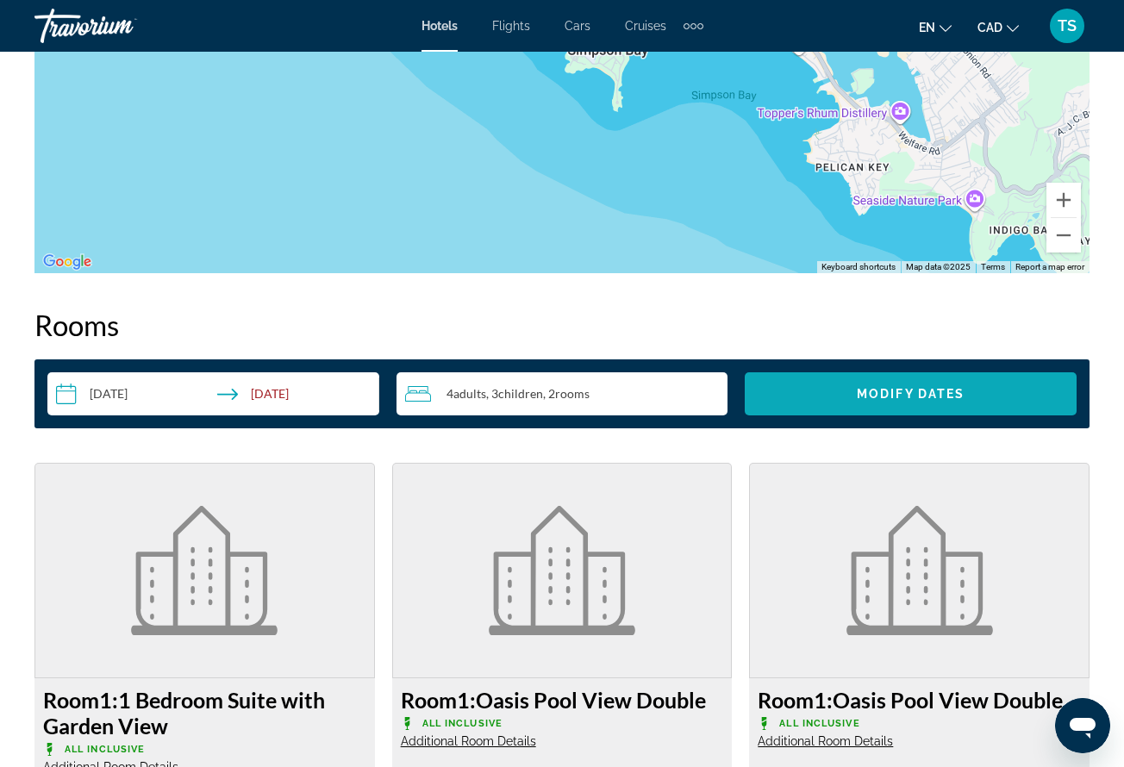
click at [845, 392] on span "Search widget" at bounding box center [911, 393] width 332 height 41
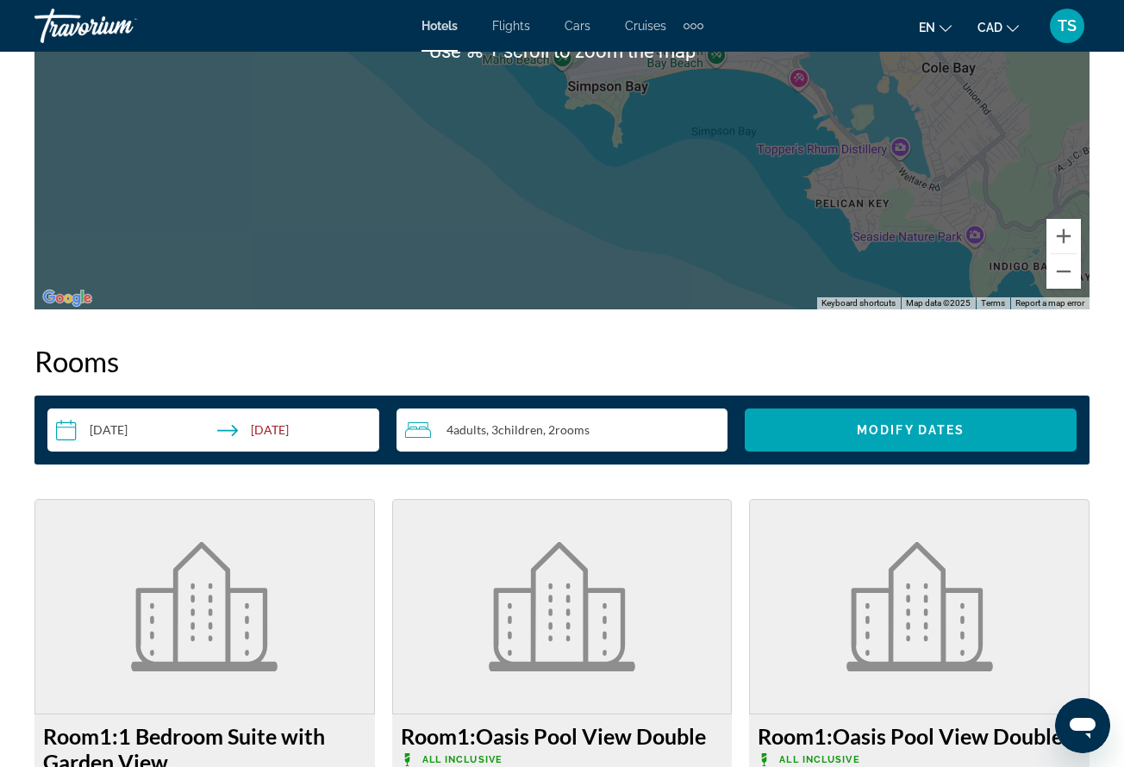
scroll to position [2246, 0]
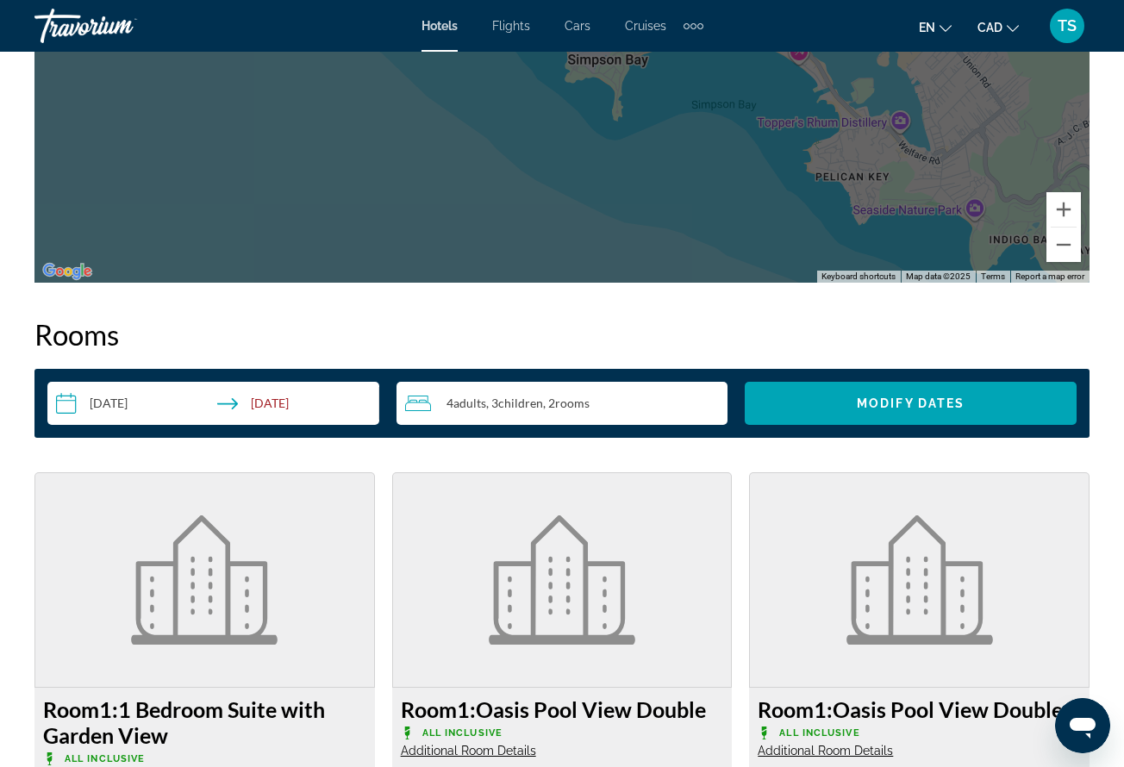
click at [526, 401] on span "Children" at bounding box center [520, 403] width 45 height 15
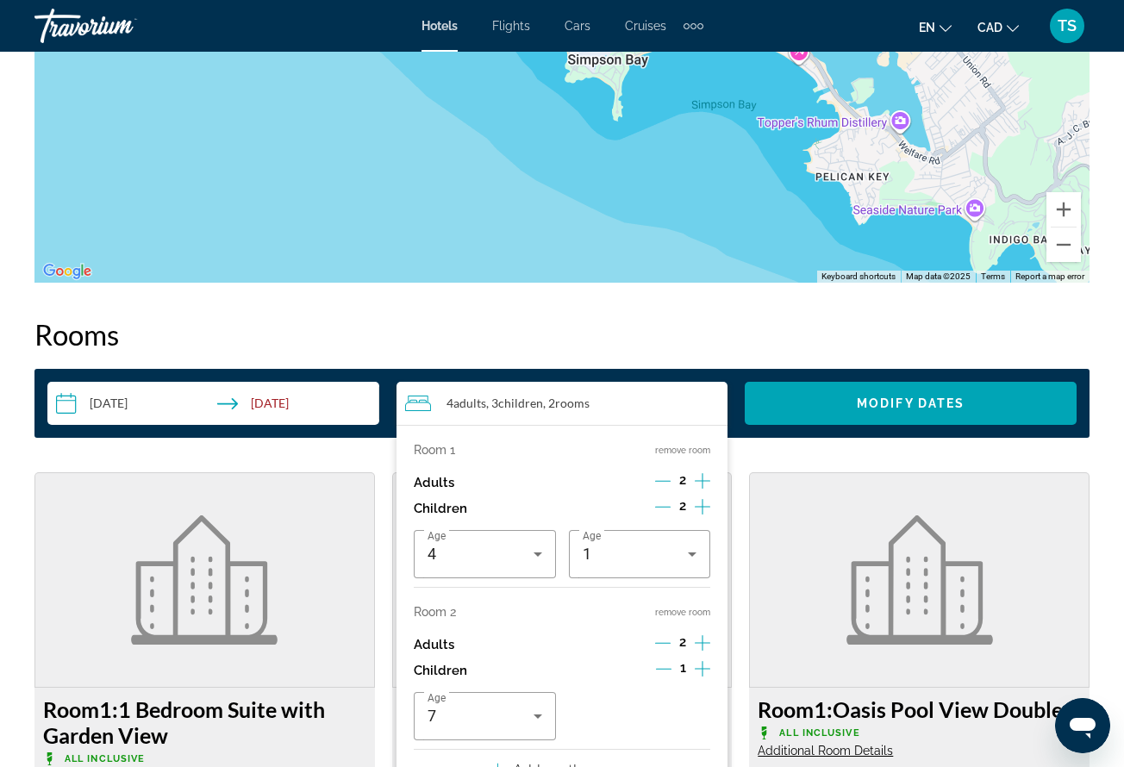
click at [676, 618] on button "remove room" at bounding box center [682, 612] width 55 height 11
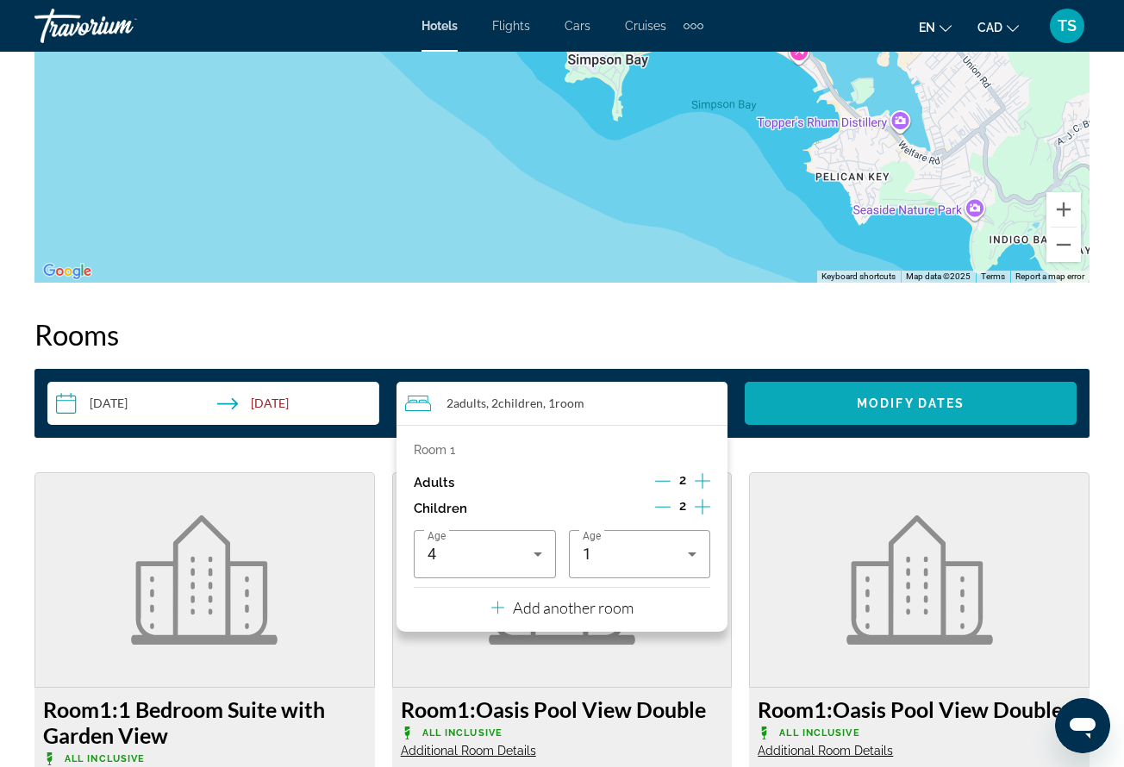
click at [969, 385] on span "Search widget" at bounding box center [911, 403] width 332 height 41
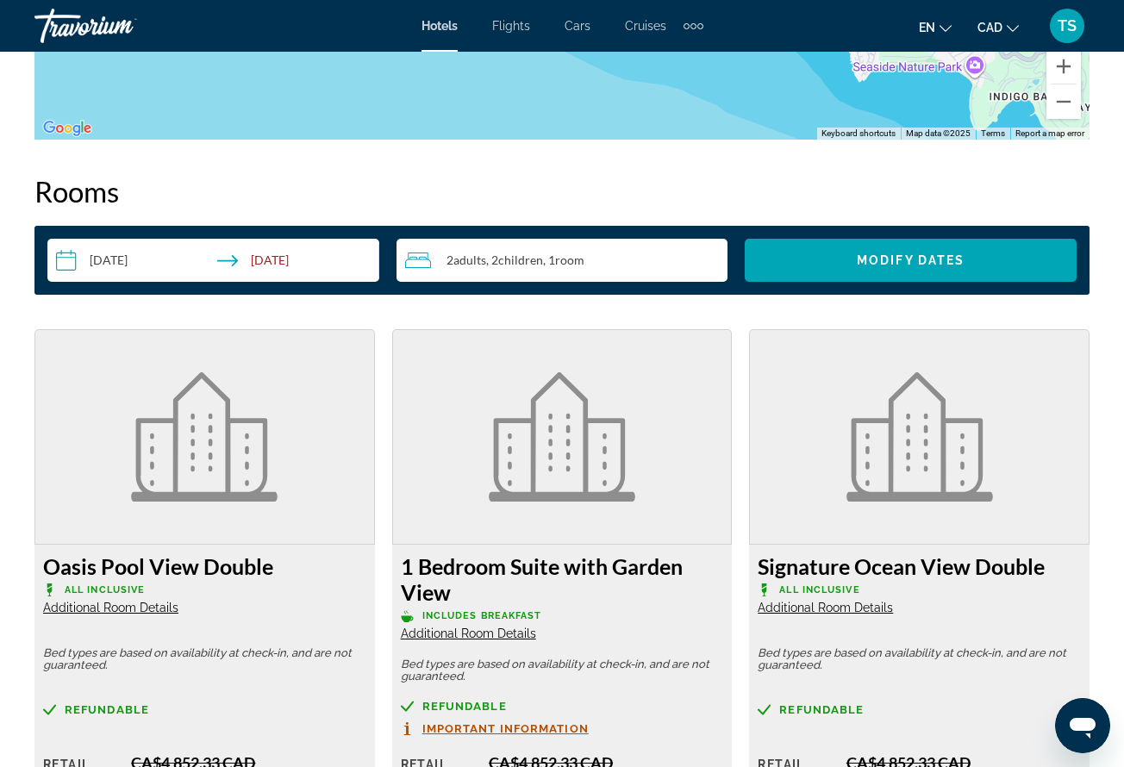
scroll to position [2419, 0]
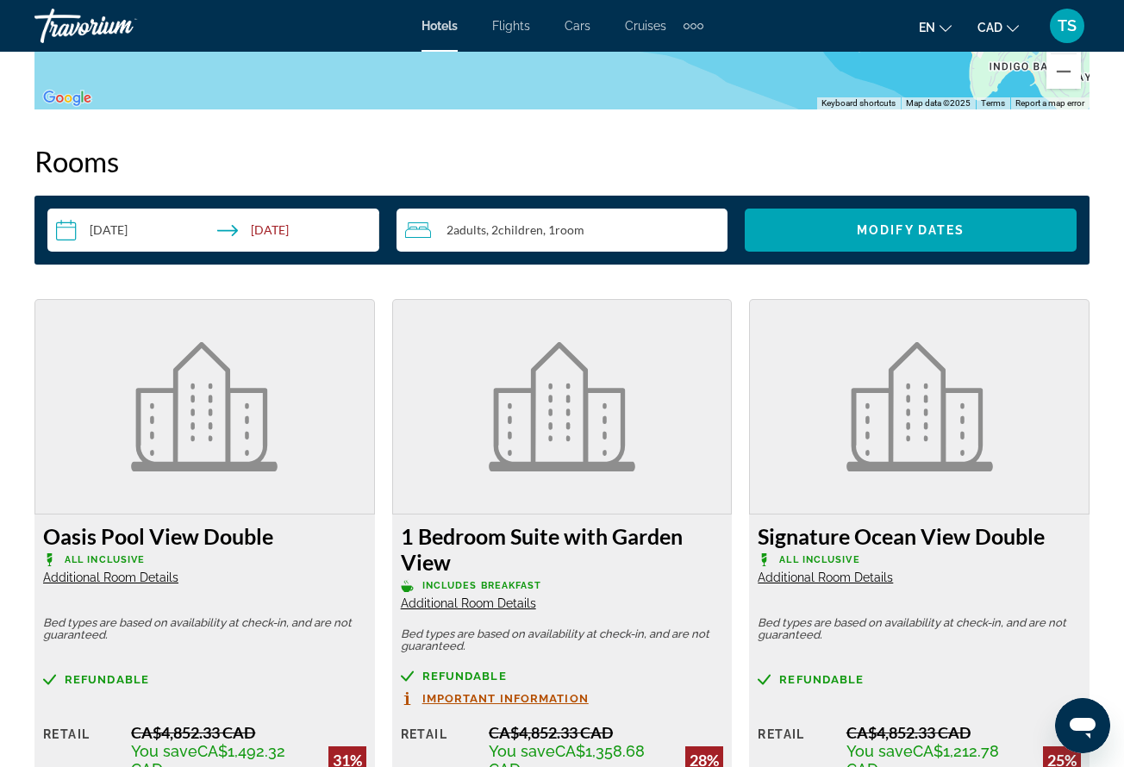
click at [671, 226] on div "2 Adult Adults , 2 Child Children , 1 Room rooms" at bounding box center [566, 230] width 323 height 21
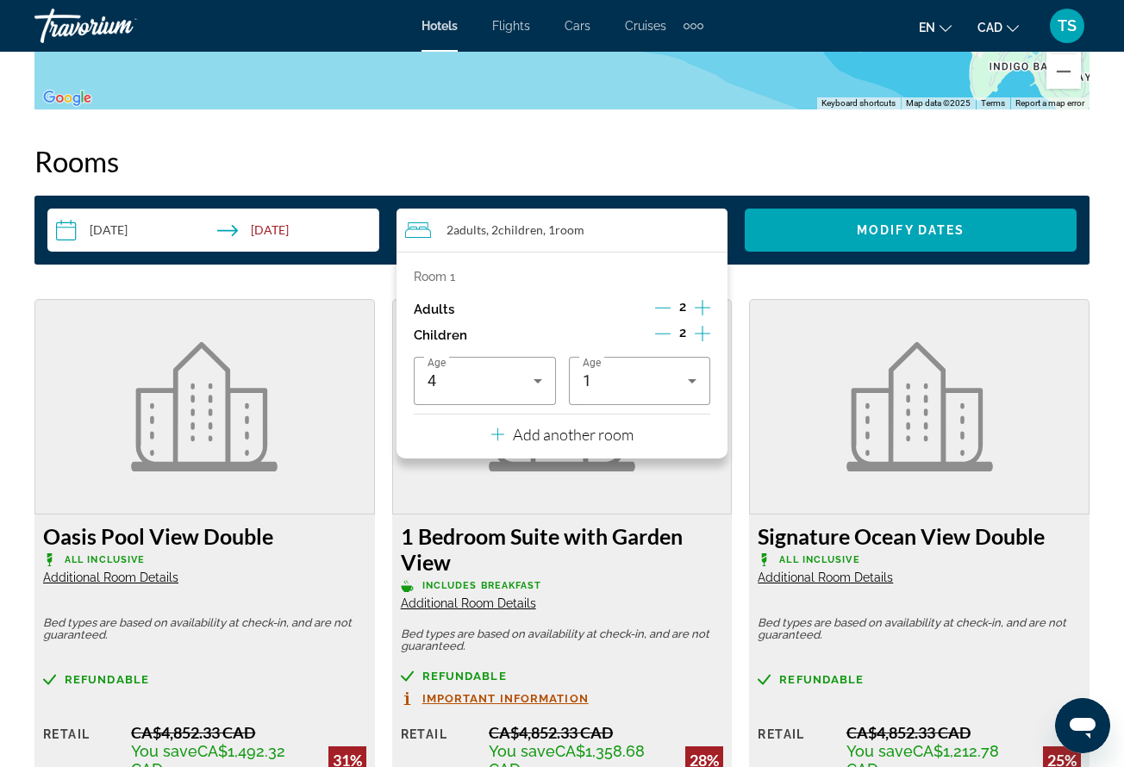
click at [668, 336] on icon "Decrement children" at bounding box center [663, 334] width 16 height 16
click at [540, 384] on icon "Travelers: 2 adults, 1 child" at bounding box center [538, 381] width 9 height 4
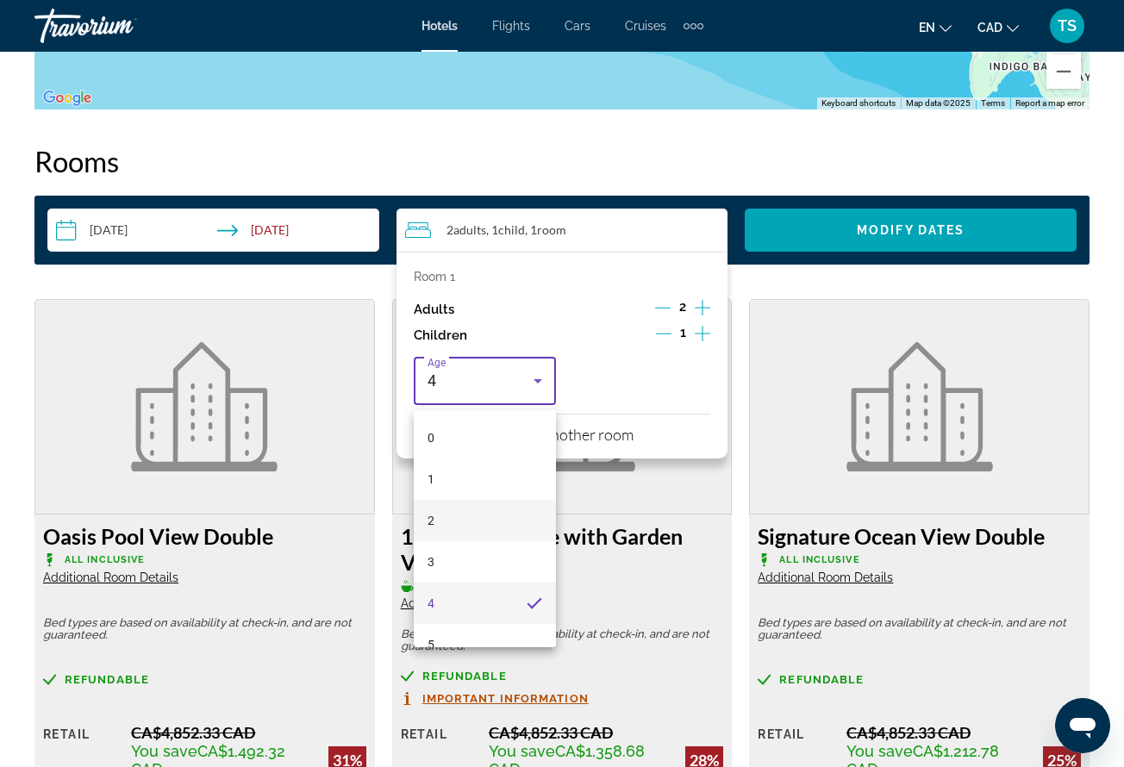
scroll to position [107, 0]
click at [481, 620] on mat-option "7" at bounding box center [485, 620] width 142 height 41
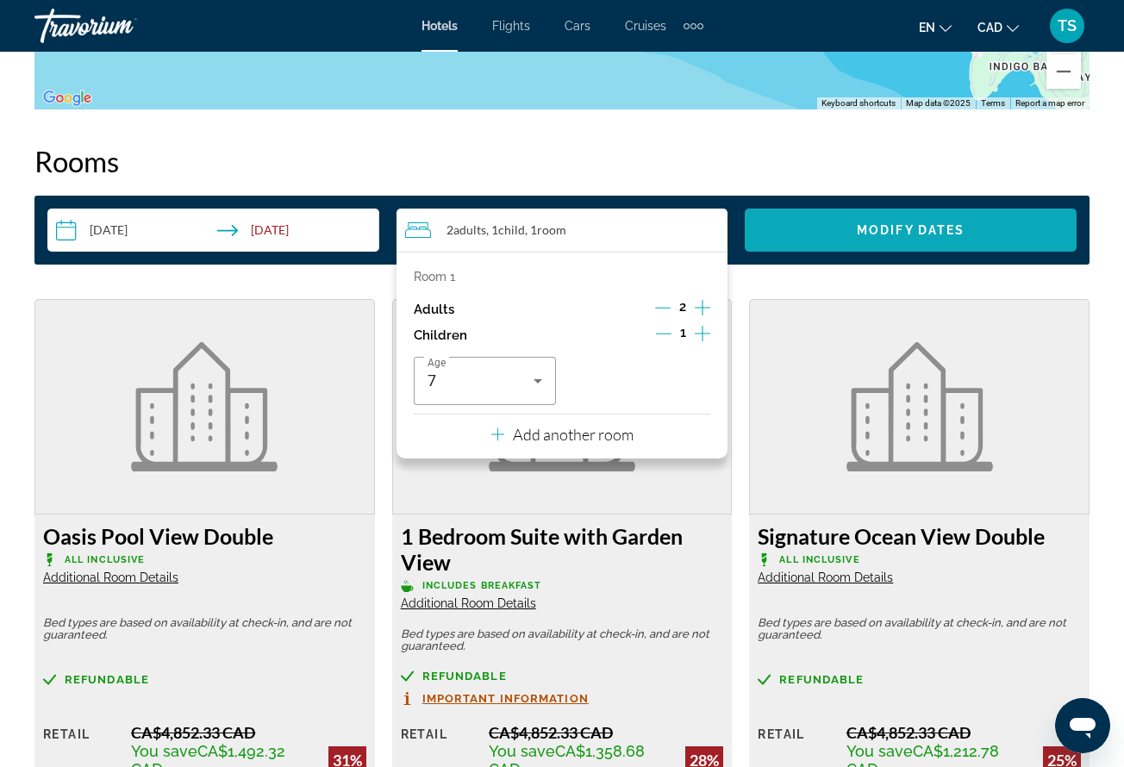
click at [852, 218] on span "Search widget" at bounding box center [911, 230] width 332 height 41
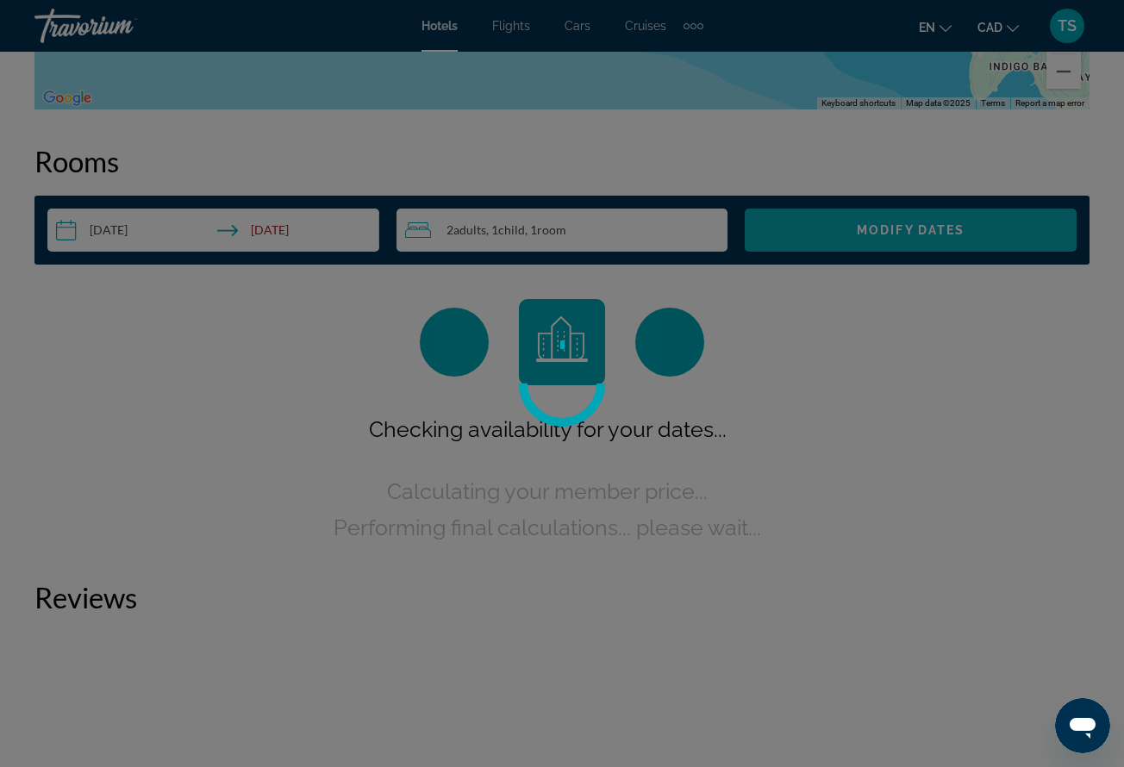
scroll to position [2460, 0]
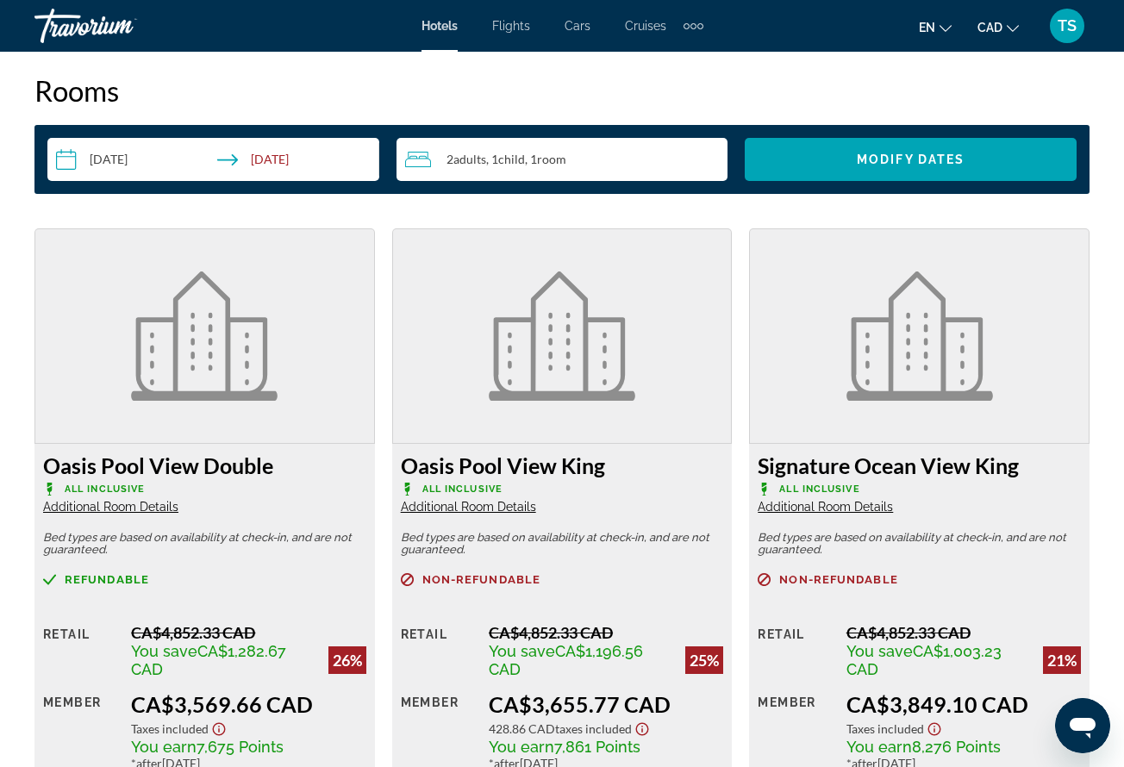
scroll to position [2475, 0]
